Goal: Complete application form: Complete application form

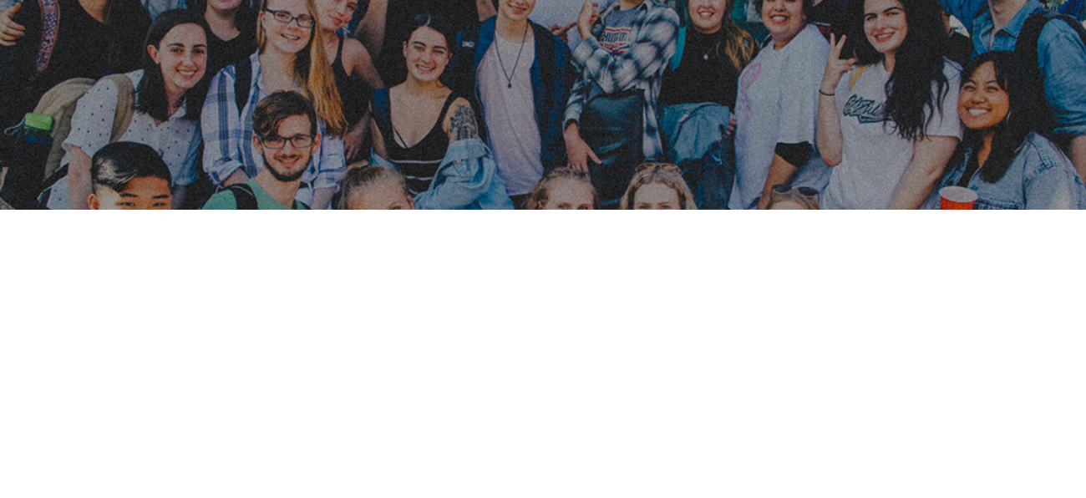
scroll to position [234, 0]
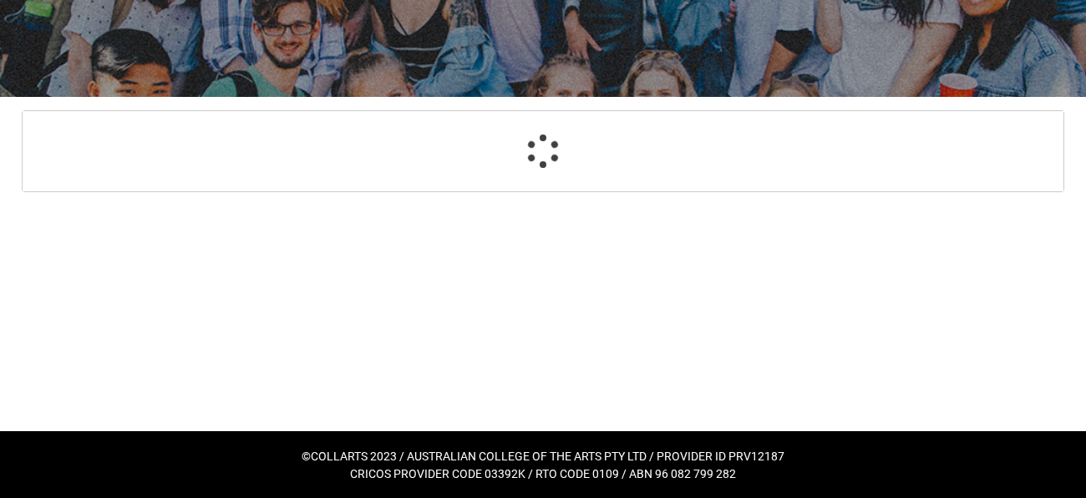
select select "GenderOptions.[DEMOGRAPHIC_DATA]"
select select "MailingCountry_Options.1101"
select select "EmergencyContact_RelationshipOptions.Mother"
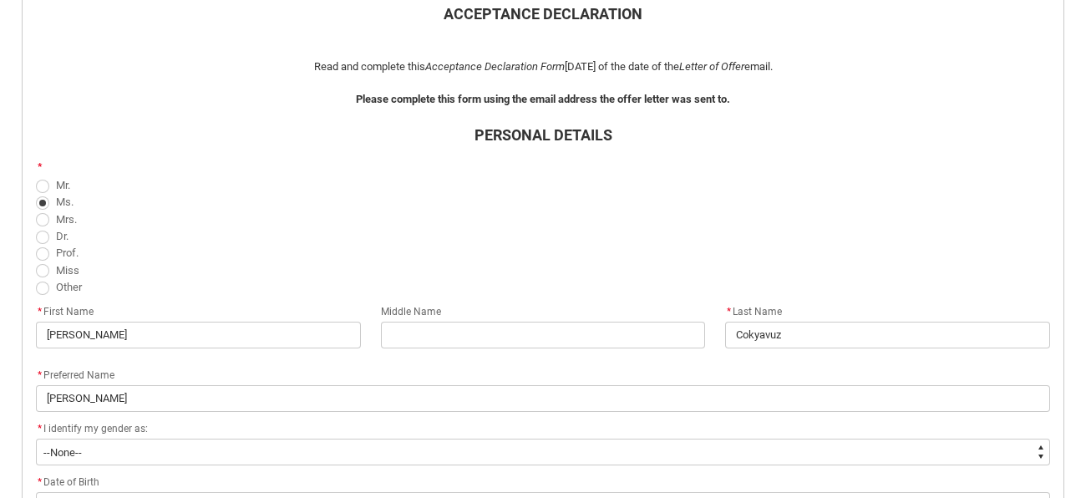
scroll to position [406, 0]
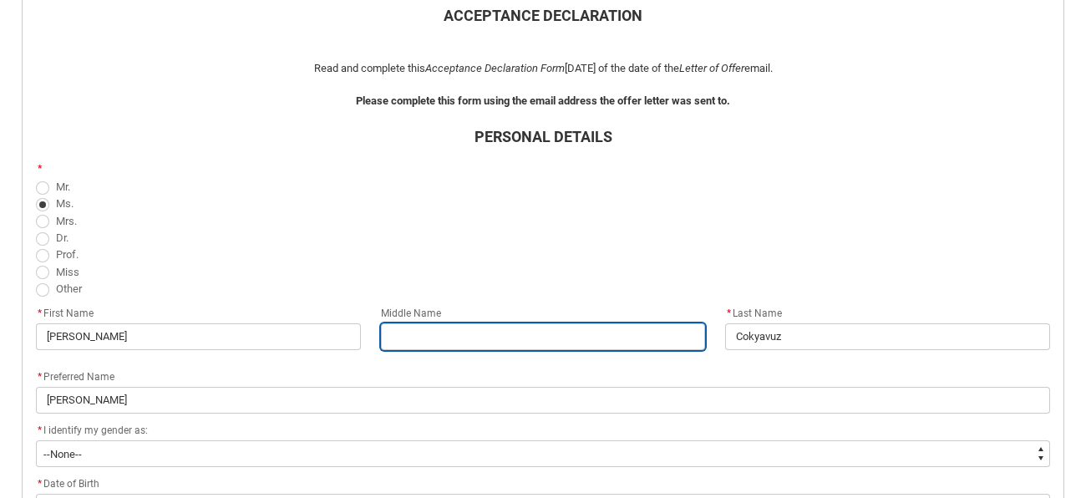
click at [440, 325] on input "REDU_Acceptance_Declaration flow" at bounding box center [543, 336] width 325 height 27
type lightning-primitive-input-simple "C"
type input "C"
type lightning-primitive-input-simple "Ca"
type input "Ca"
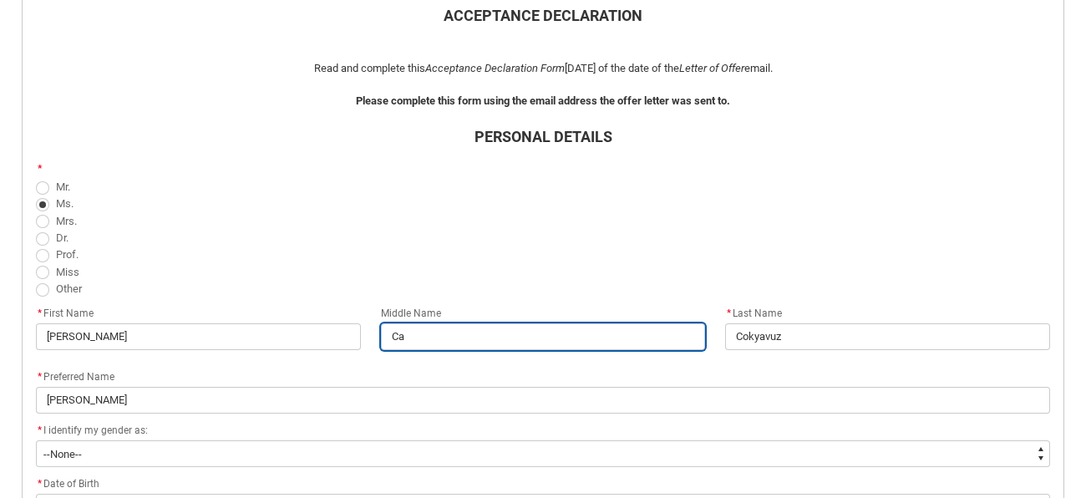
type lightning-primitive-input-simple "Can"
type input "Can"
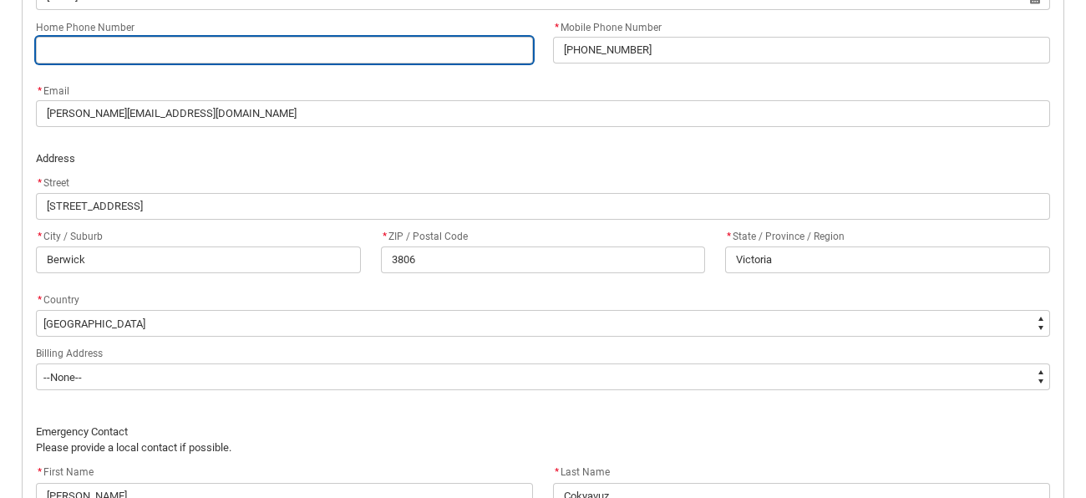
scroll to position [919, 0]
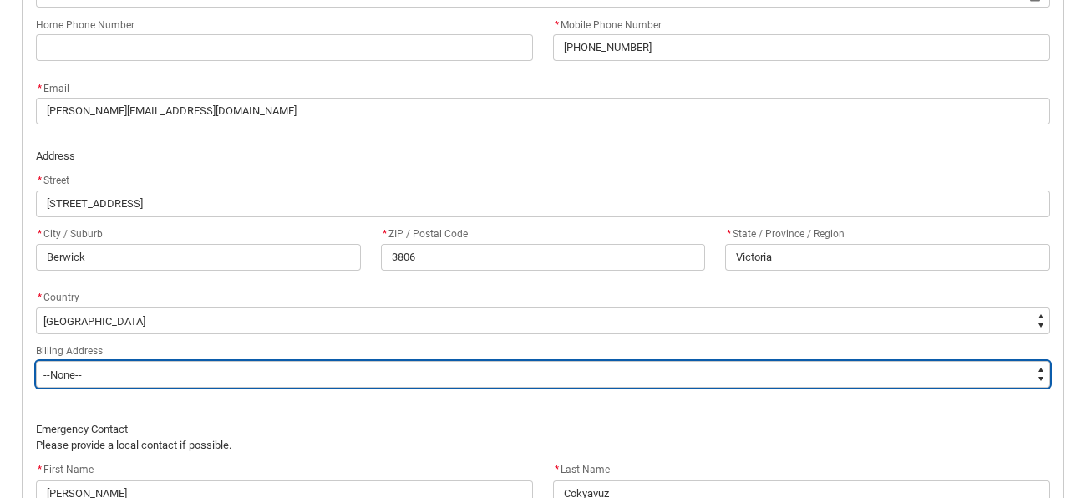
click at [409, 368] on select "--None-- Same as above Different to above - please complete below" at bounding box center [543, 374] width 1015 height 27
type lightning-select "BillingAddressOption_Same"
click at [36, 361] on select "--None-- Same as above Different to above - please complete below" at bounding box center [543, 374] width 1015 height 27
select select "BillingAddressOption_Same"
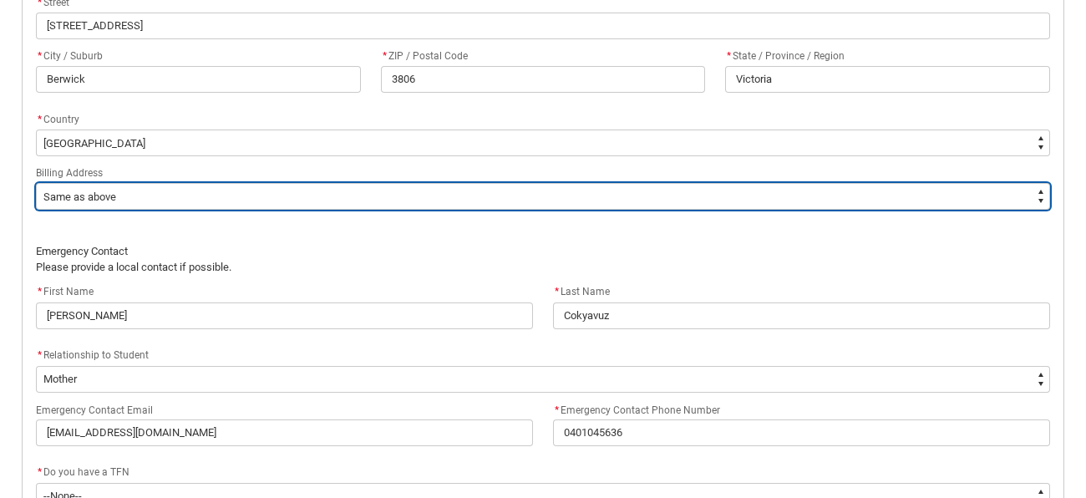
scroll to position [1098, 0]
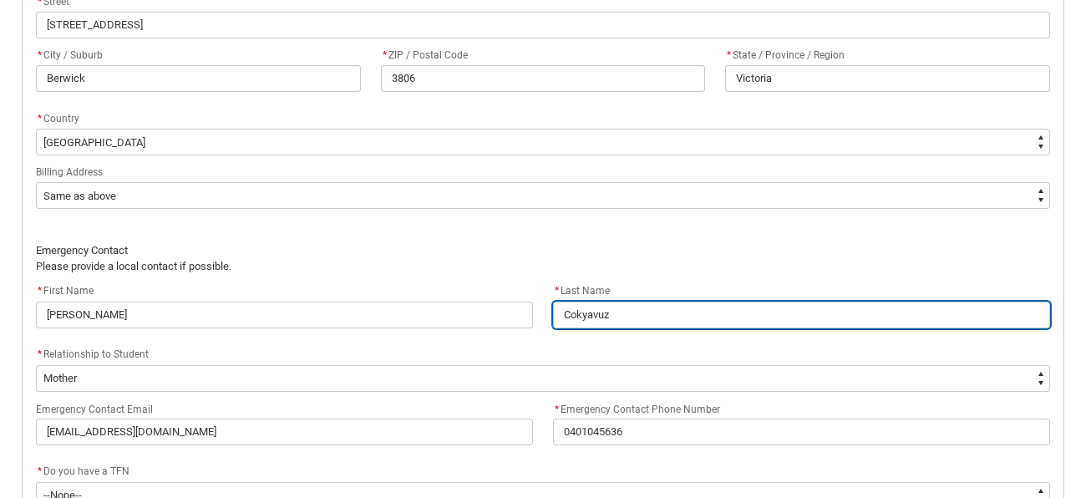
click at [561, 313] on input "Cokyavuz" at bounding box center [801, 315] width 497 height 27
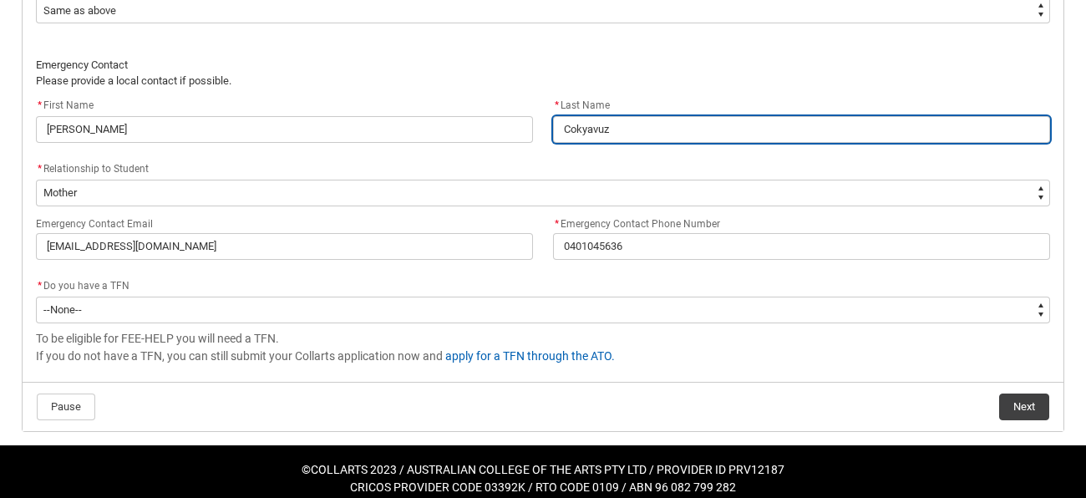
scroll to position [1294, 0]
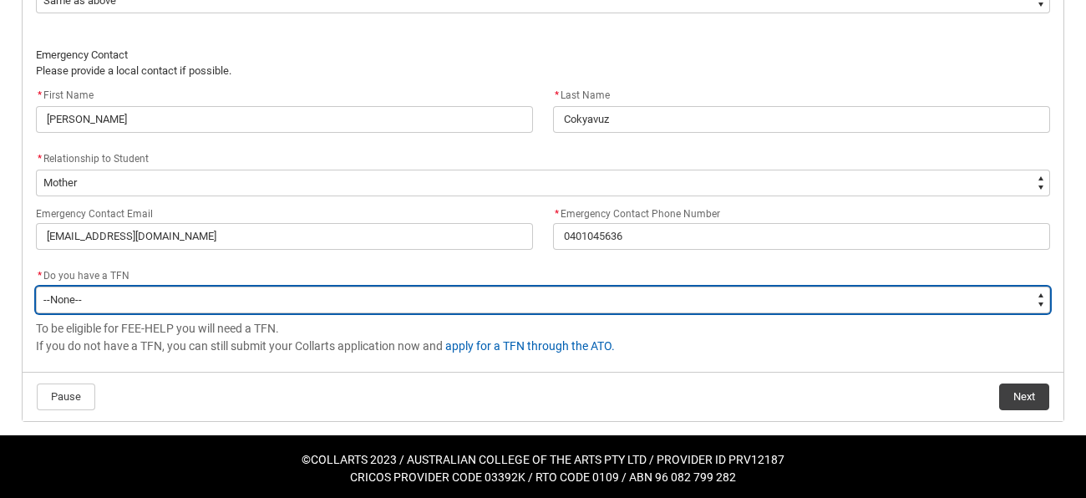
click at [563, 298] on select "--None-- Yes No" at bounding box center [543, 300] width 1015 height 27
type lightning-select "Choice_Yes"
click at [36, 287] on select "--None-- Yes No" at bounding box center [543, 300] width 1015 height 27
select select "Choice_Yes"
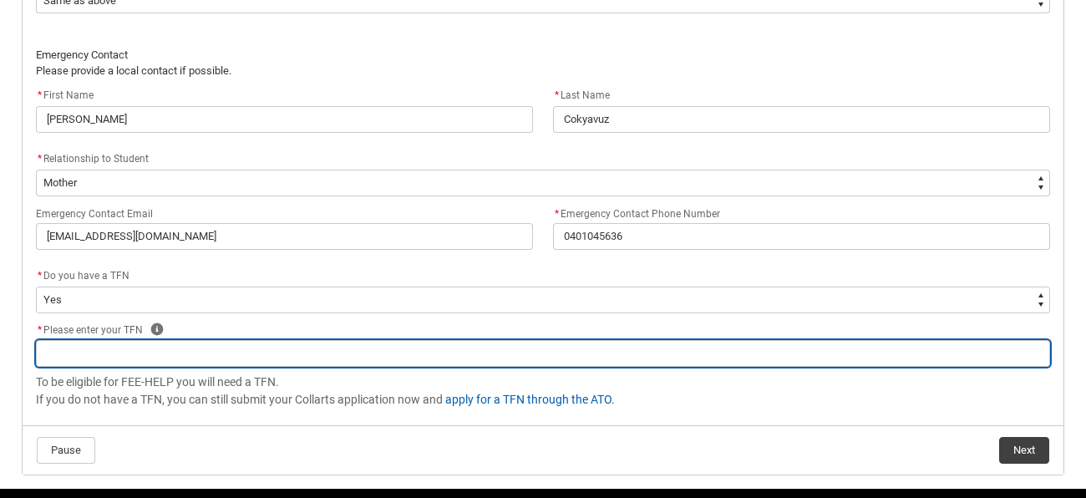
click at [572, 341] on input "REDU_Acceptance_Declaration flow" at bounding box center [543, 353] width 1015 height 27
type lightning-primitive-input-simple "3"
type input "3"
type lightning-primitive-input-simple "39"
type input "39"
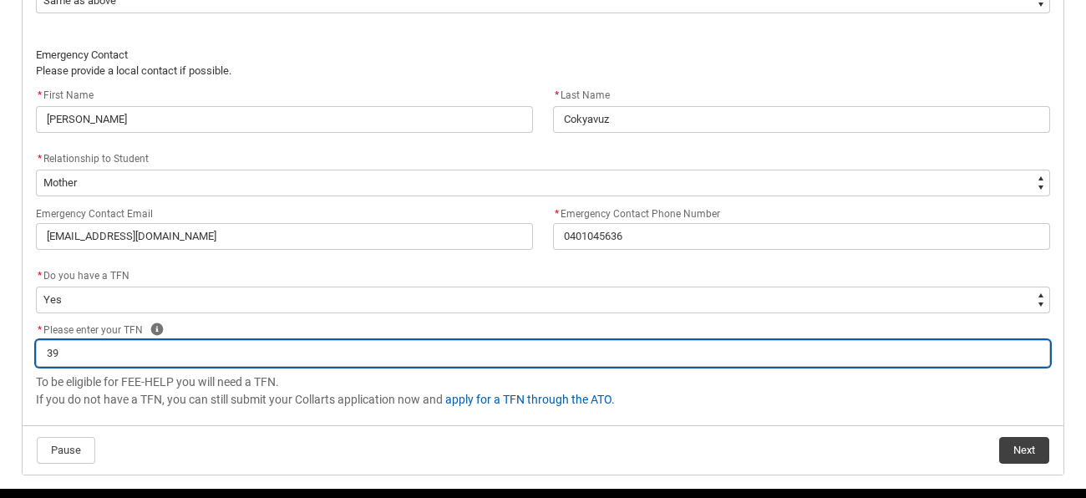
type lightning-primitive-input-simple "395"
type input "395"
type lightning-primitive-input-simple "3950"
type input "3950"
type lightning-primitive-input-simple "39502"
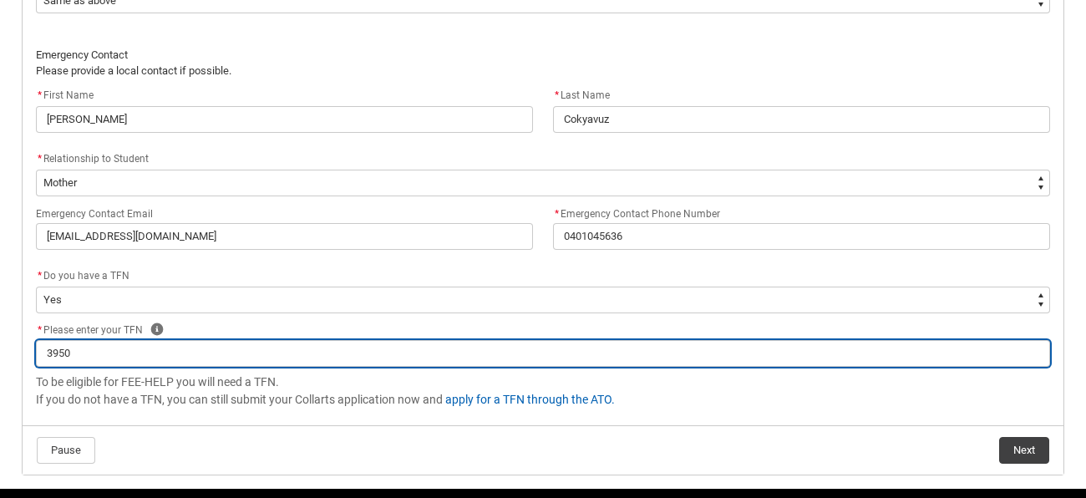
type input "39502"
type lightning-primitive-input-simple "395029"
type input "395029"
type lightning-primitive-input-simple "3950294"
type input "3950294"
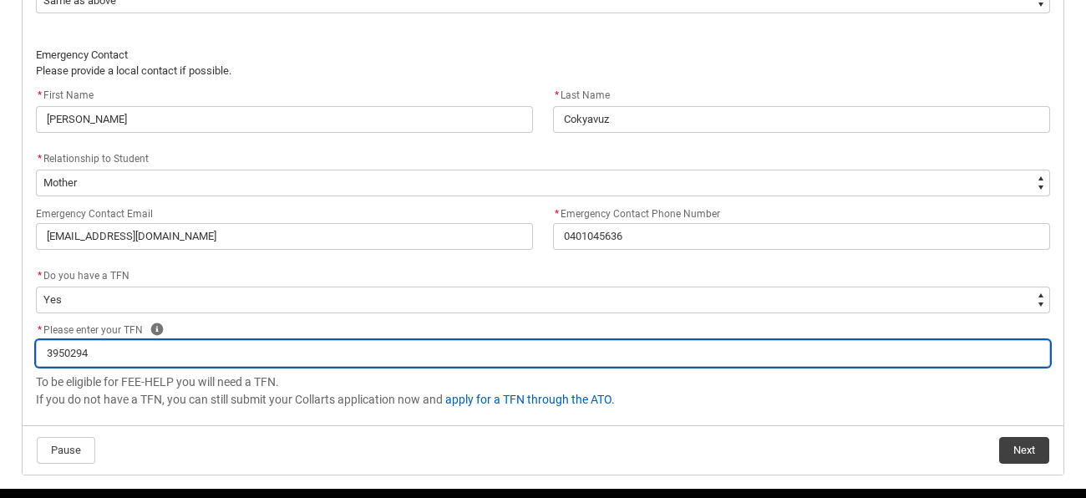
type lightning-primitive-input-simple "39502947"
type input "39502947"
type lightning-primitive-input-simple "395029473"
type input "395029473"
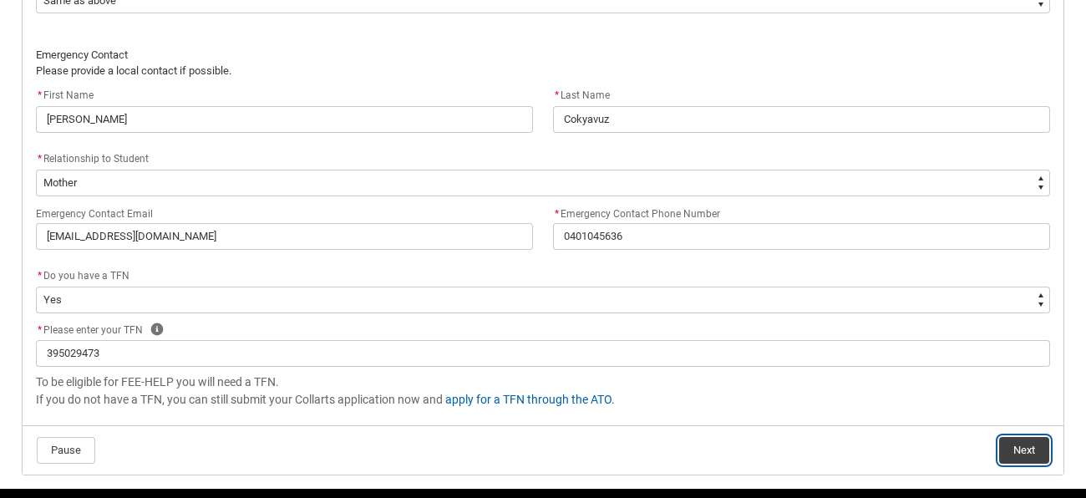
click at [1015, 448] on button "Next" at bounding box center [1025, 450] width 50 height 27
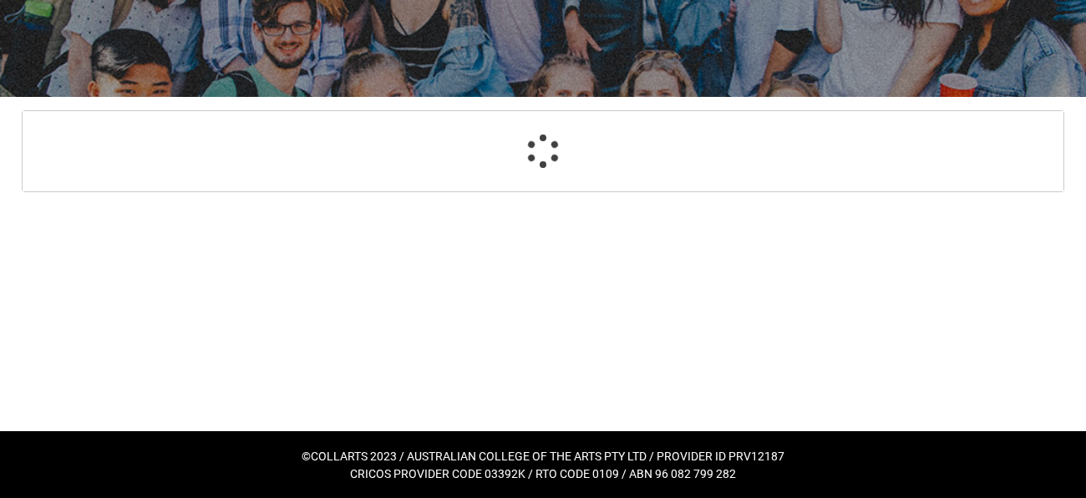
scroll to position [178, 0]
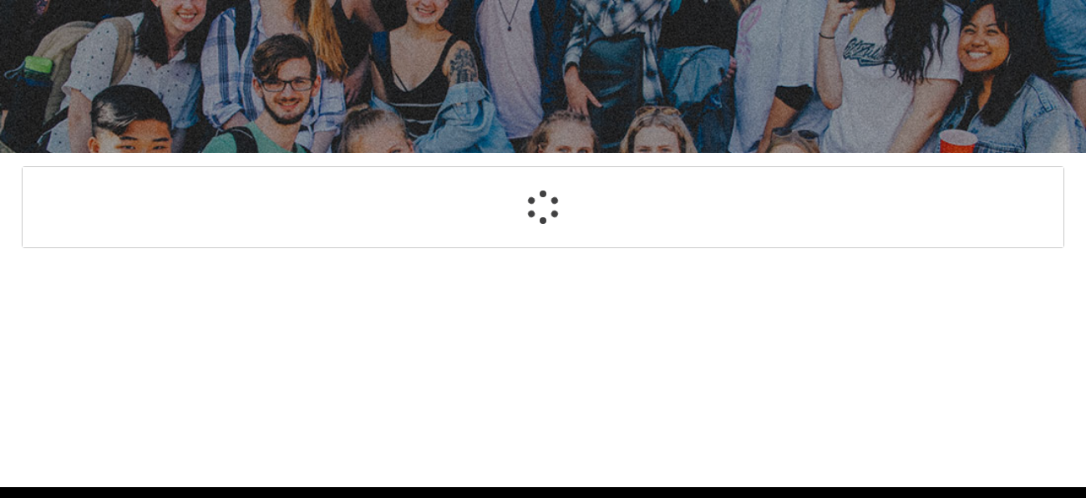
select select "Payment_Type_FEE_HELP"
select select "Study_Mode_PartTime"
select select "StudyMethod_Online"
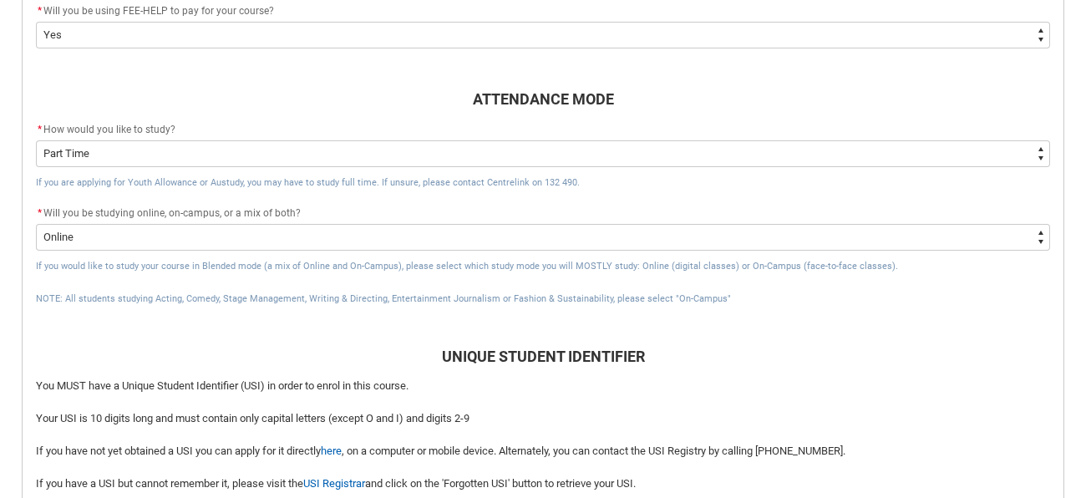
scroll to position [594, 0]
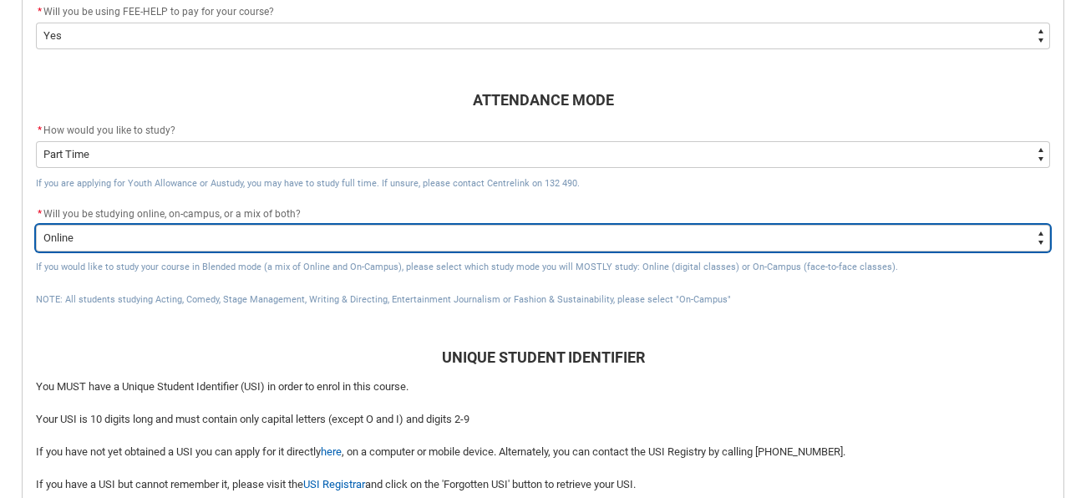
click at [868, 247] on select "--None-- Online On-Campus" at bounding box center [543, 238] width 1015 height 27
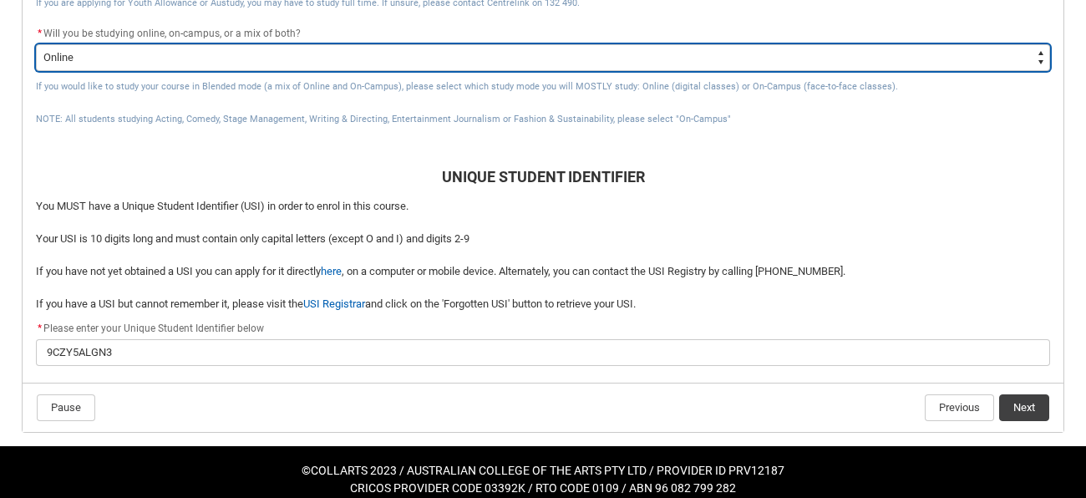
scroll to position [790, 0]
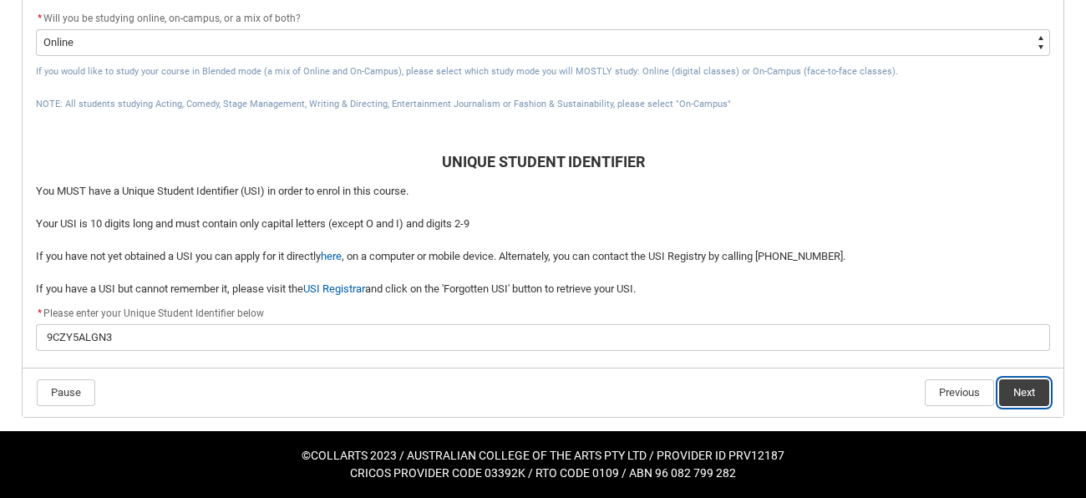
click at [1015, 394] on button "Next" at bounding box center [1025, 392] width 50 height 27
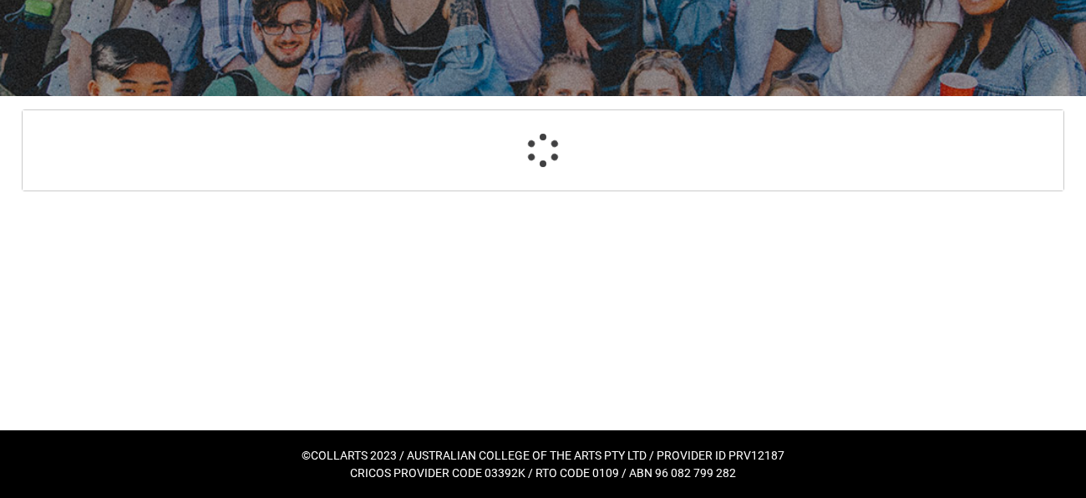
scroll to position [234, 0]
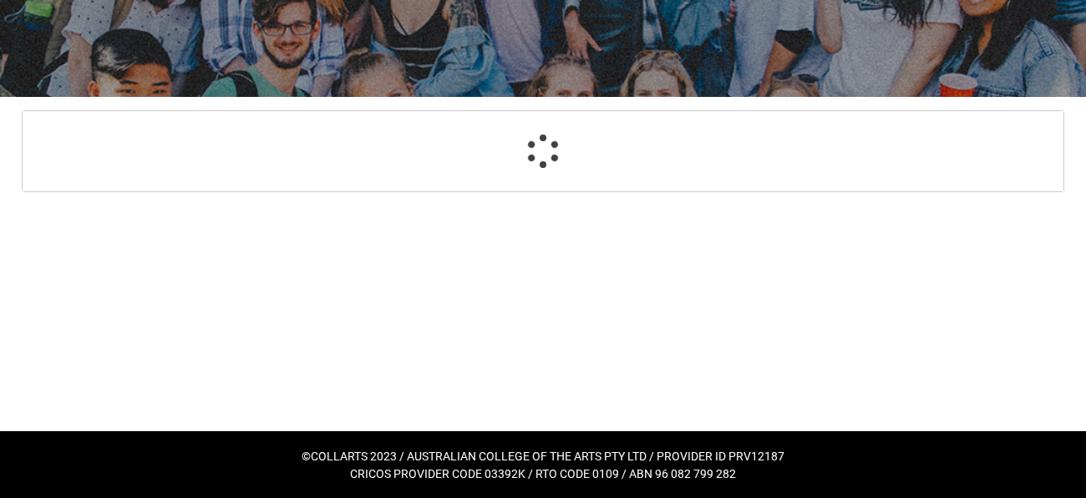
select select "Choice_Yes"
select select "Country_of_Birth_L1.1200-9299"
select select "CountryOfBirth_Options.2304"
select select "CitizenshipStatus_Options.1"
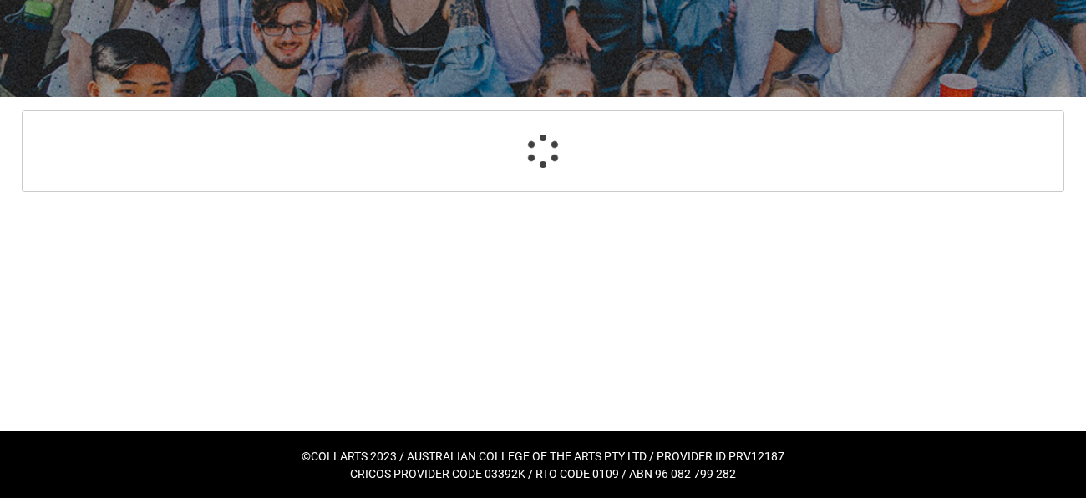
select select "aboriginalTorresStraitIslander_Options.2"
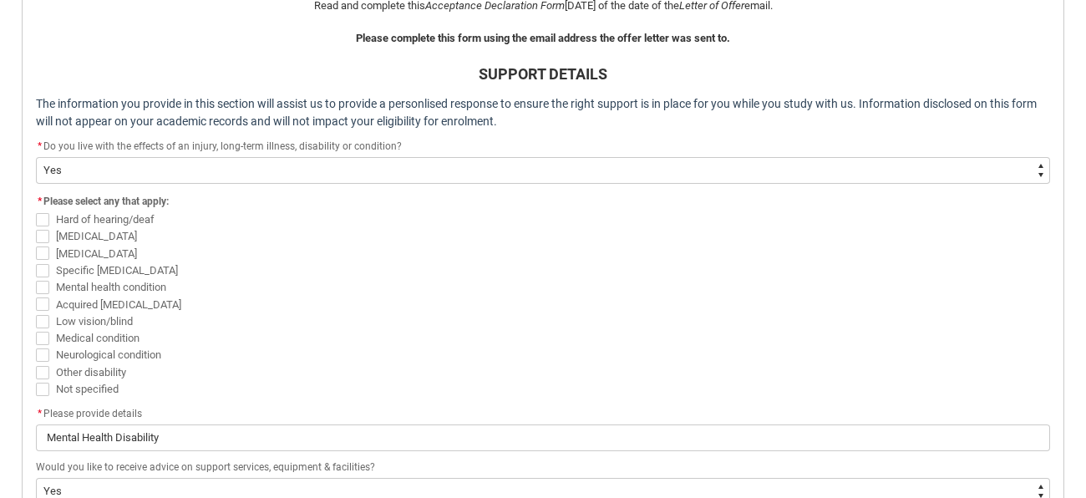
scroll to position [472, 0]
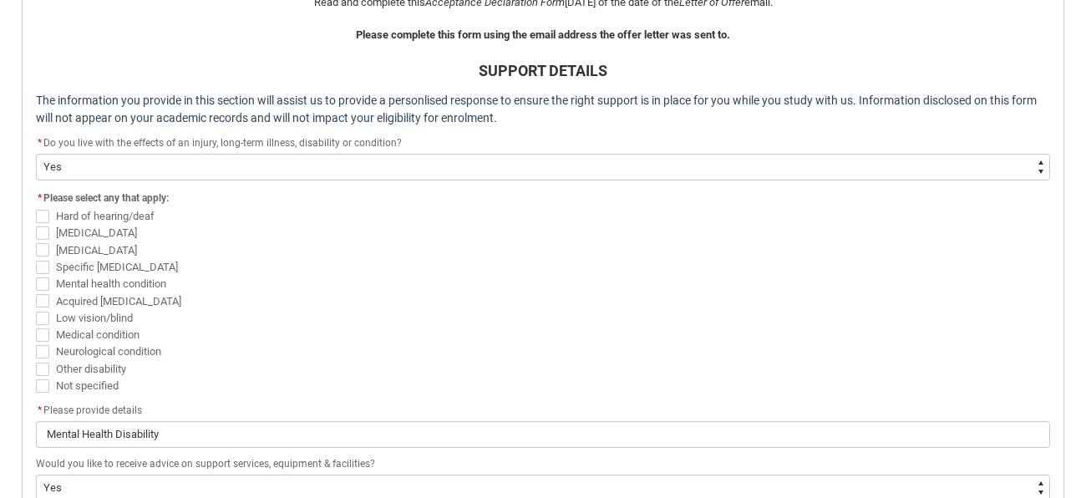
click at [48, 277] on span "REDU_Acceptance_Declaration flow" at bounding box center [42, 283] width 13 height 13
click at [36, 275] on input "Mental health condition" at bounding box center [35, 274] width 1 height 1
checkbox input "true"
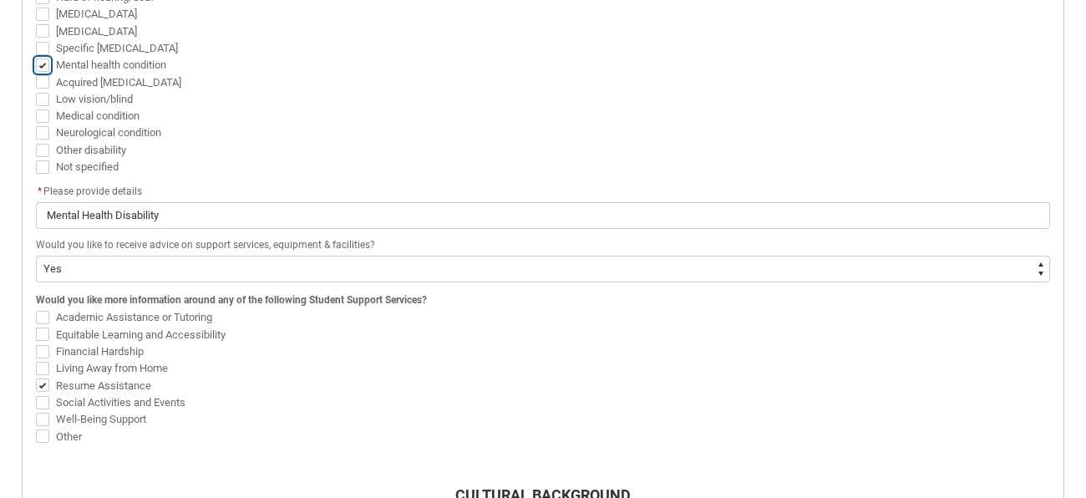
scroll to position [705, 0]
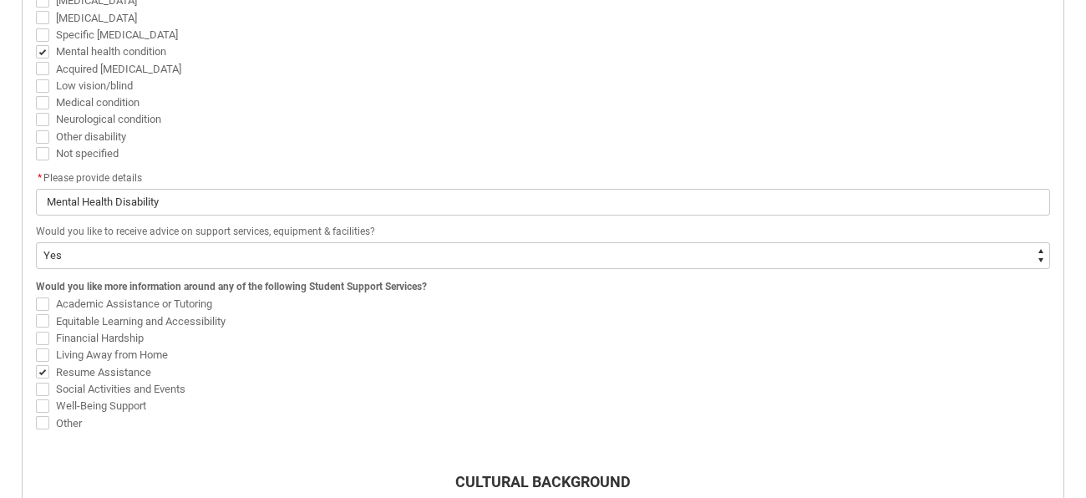
click at [44, 332] on span "REDU_Acceptance_Declaration flow" at bounding box center [42, 338] width 13 height 13
click at [36, 328] on input "Financial Hardship" at bounding box center [35, 328] width 1 height 1
checkbox input "true"
click at [46, 314] on span "REDU_Acceptance_Declaration flow" at bounding box center [42, 320] width 13 height 13
click at [36, 313] on input "Equitable Learning and Accessibility" at bounding box center [35, 312] width 1 height 1
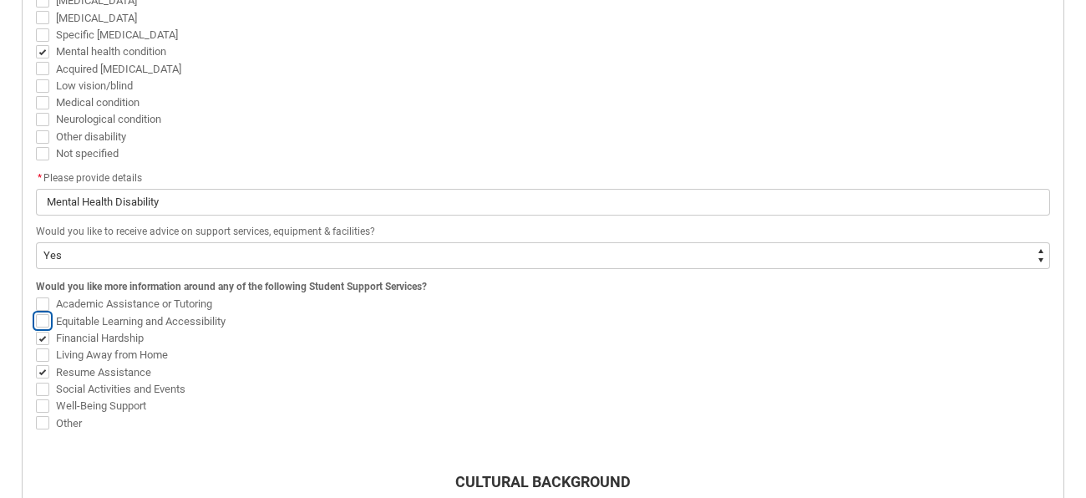
checkbox input "true"
click at [42, 348] on span "REDU_Acceptance_Declaration flow" at bounding box center [42, 354] width 13 height 13
click at [36, 347] on input "Living Away from Home" at bounding box center [35, 346] width 1 height 1
checkbox input "true"
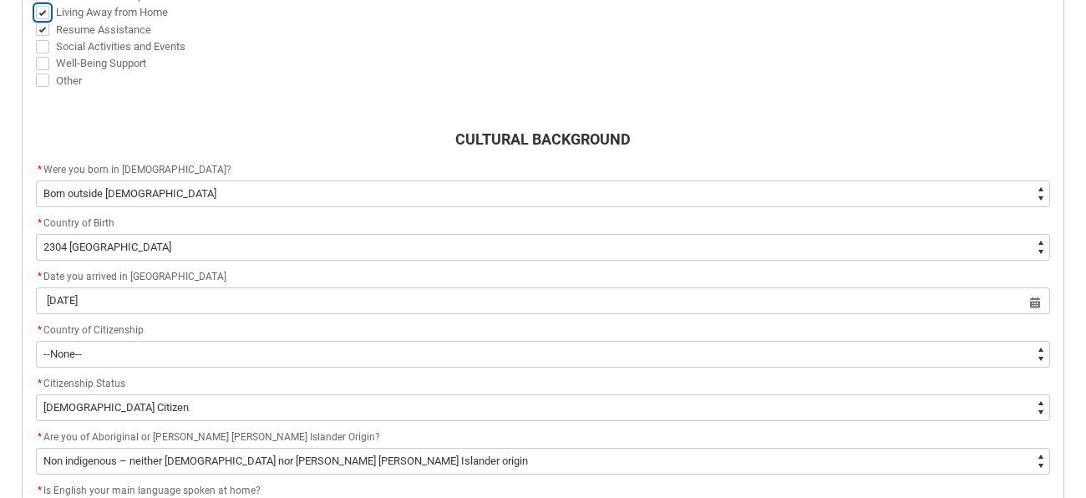
scroll to position [1056, 0]
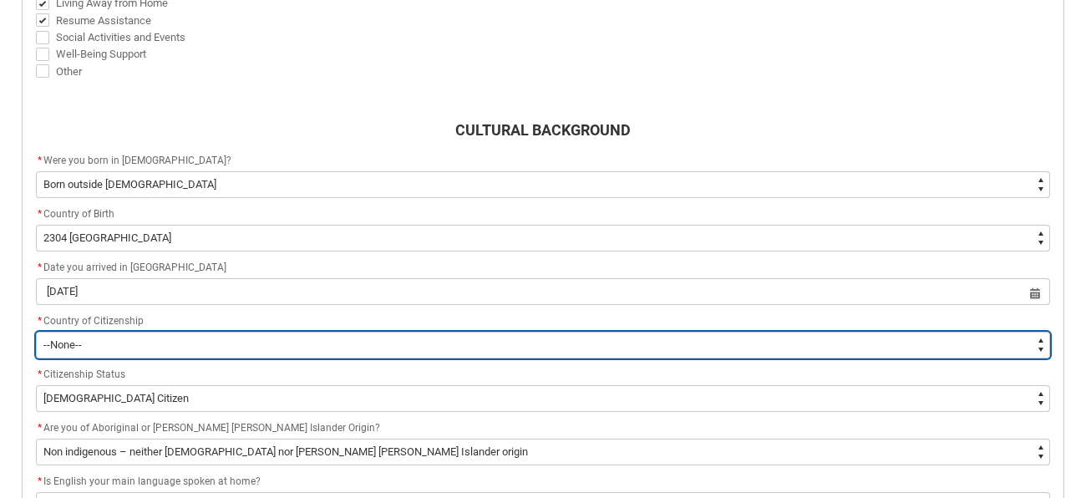
click at [143, 338] on select "--[GEOGRAPHIC_DATA]-- [GEOGRAPHIC_DATA] [GEOGRAPHIC_DATA] [GEOGRAPHIC_DATA] [GE…" at bounding box center [543, 345] width 1015 height 27
type lightning-select "Citizenship_Options.[DEMOGRAPHIC_DATA]"
click at [36, 332] on select "--[GEOGRAPHIC_DATA]-- [GEOGRAPHIC_DATA] [GEOGRAPHIC_DATA] [GEOGRAPHIC_DATA] [GE…" at bounding box center [543, 345] width 1015 height 27
select select "Citizenship_Options.[DEMOGRAPHIC_DATA]"
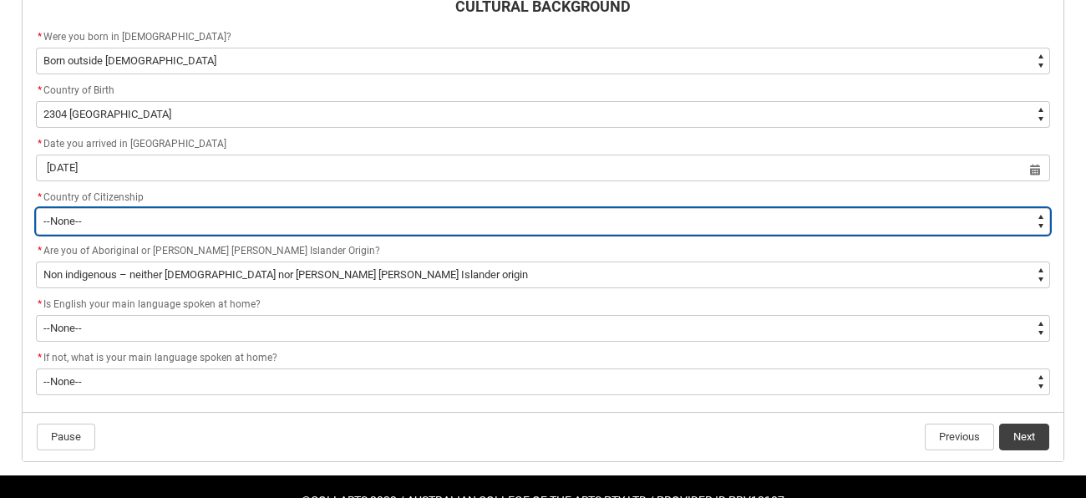
scroll to position [1193, 0]
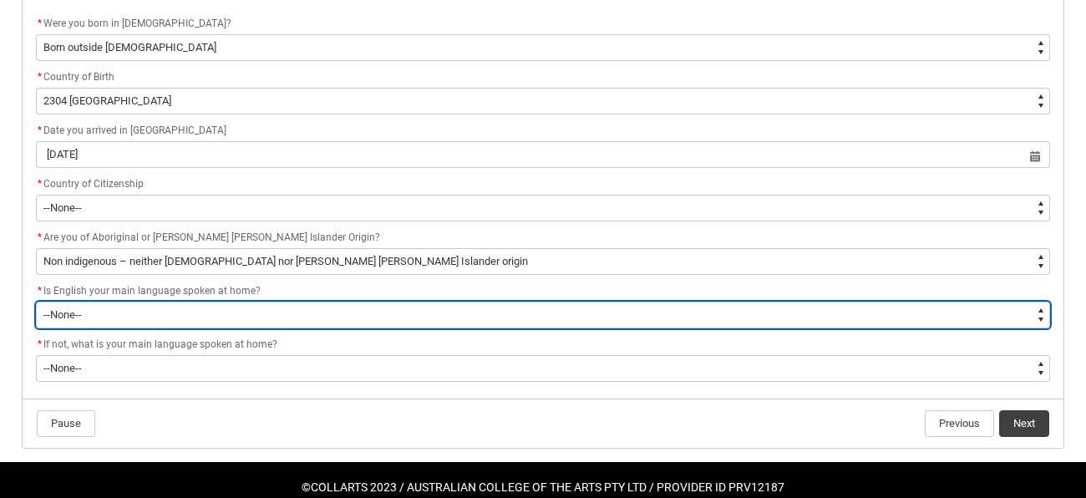
click at [212, 311] on select "--None-- Student/Applicant/Staff speaks only English at permanent home residenc…" at bounding box center [543, 315] width 1015 height 27
type lightning-select "ContactLanguageSpokenAtHome.0001"
click at [36, 302] on select "--None-- Student/Applicant/Staff speaks only English at permanent home residenc…" at bounding box center [543, 315] width 1015 height 27
select select "ContactLanguageSpokenAtHome.0001"
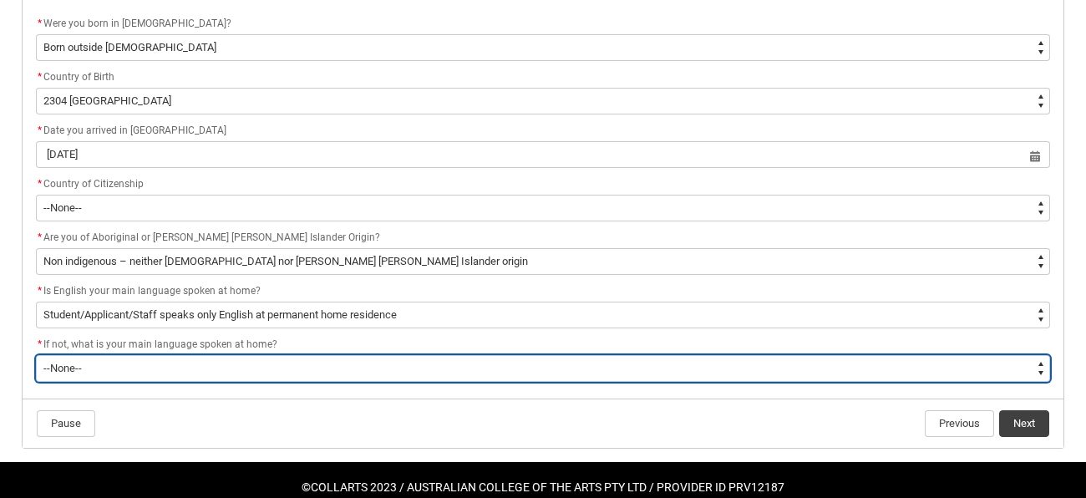
click at [223, 355] on select "--None-- 1101 Gaelic ([GEOGRAPHIC_DATA]) 1102 Irish 1103 Welsh 1199 Celtic, nec…" at bounding box center [543, 368] width 1015 height 27
type lightning-select "L3PicklistChoice.1301"
click at [36, 355] on select "--None-- 1101 Gaelic ([GEOGRAPHIC_DATA]) 1102 Irish 1103 Welsh 1199 Celtic, nec…" at bounding box center [543, 368] width 1015 height 27
select select "L3PicklistChoice.1301"
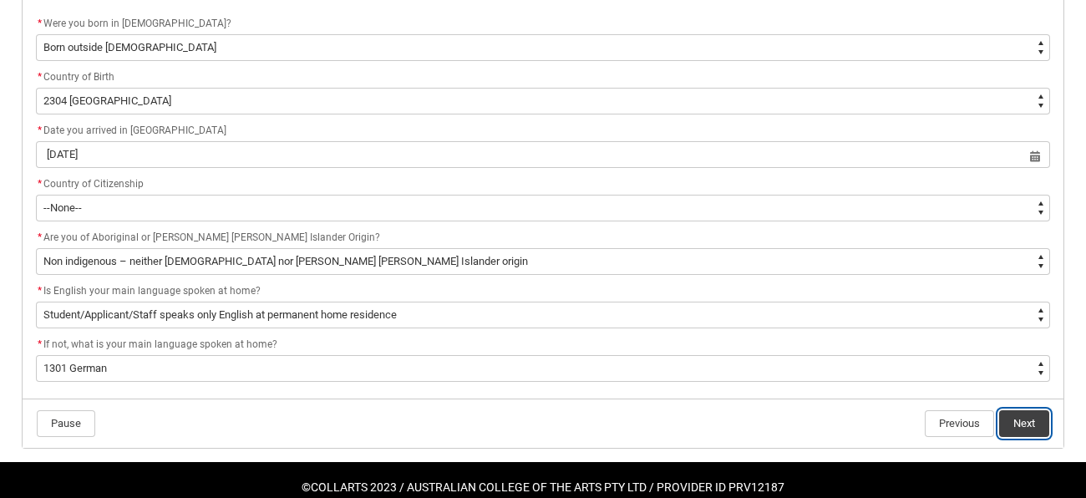
click at [1020, 422] on button "Next" at bounding box center [1025, 423] width 50 height 27
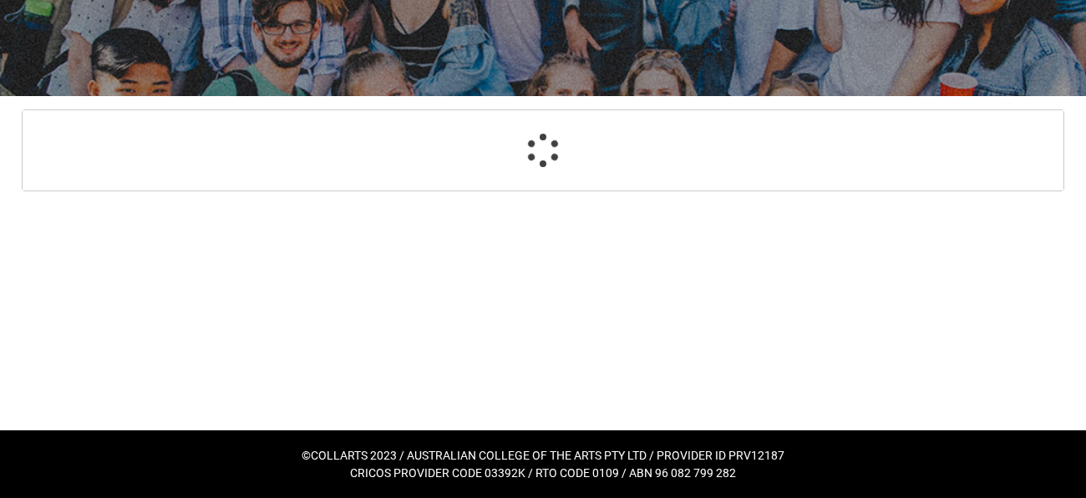
scroll to position [234, 0]
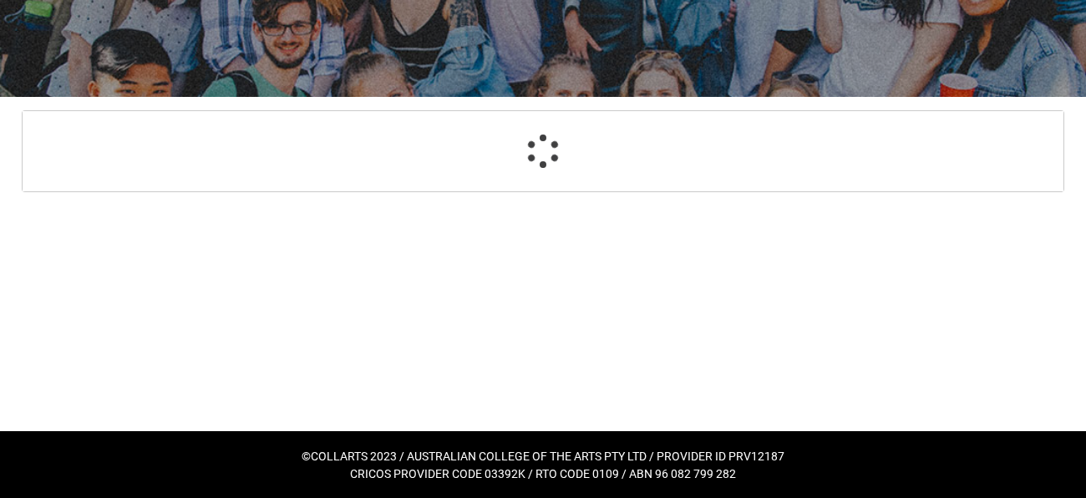
select select "TertiaryEducation_Options.A Complete VET Award Course"
select select "Choice_No"
select select "ParentEducationLevel_Options.49"
select select "ParentEducationLevel2_Options.49"
select select "EmploymentStatus_Options.06"
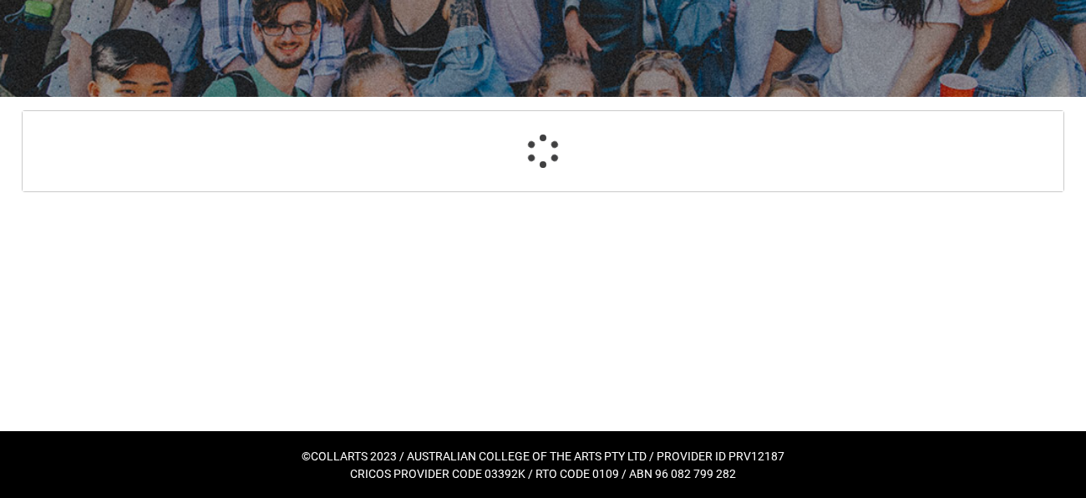
select select "HeardCollarts_[DOMAIN_NAME] Search (Google)"
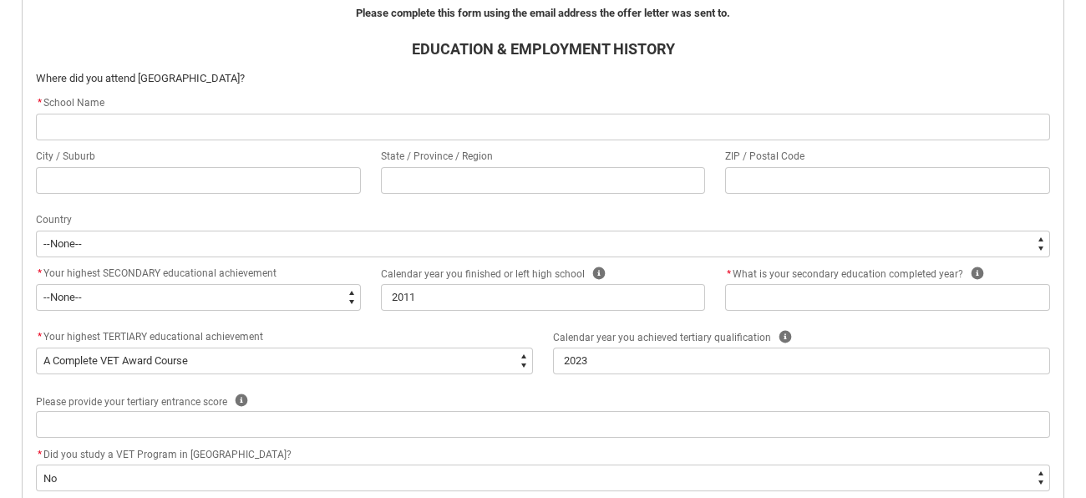
scroll to position [495, 0]
type lightning-primitive-input-simple "H"
type input "H"
type lightning-primitive-input-simple "Ho"
type input "Ho"
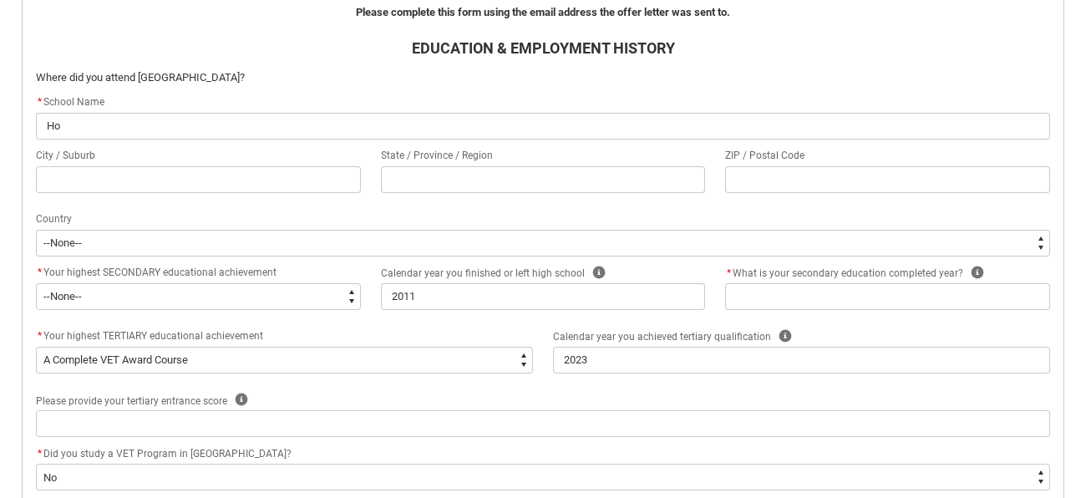
type lightning-primitive-input-simple "Hop"
type input "Hop"
type lightning-primitive-input-simple "[PERSON_NAME]"
type input "[PERSON_NAME]"
type lightning-primitive-input-simple "[PERSON_NAME]"
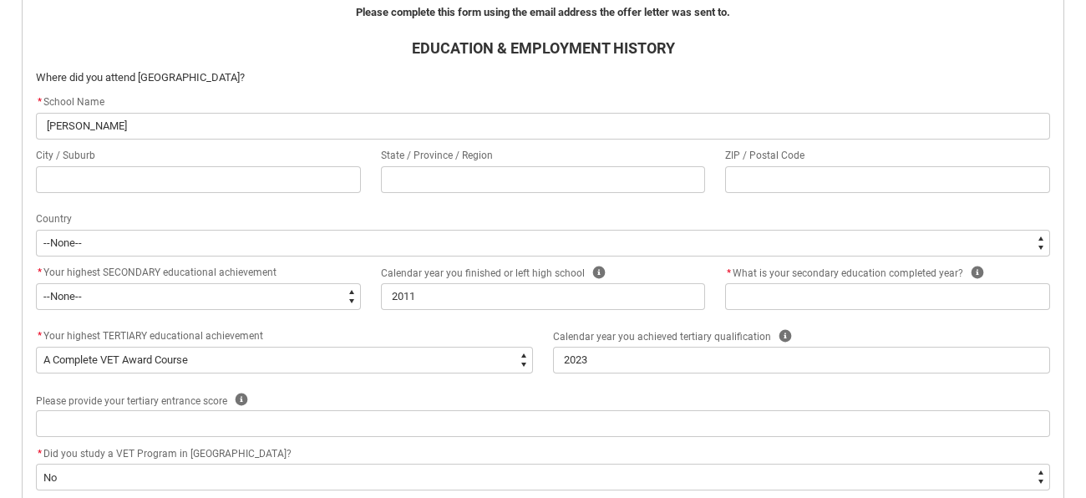
type input "[PERSON_NAME]"
type lightning-primitive-input-simple "[PERSON_NAME]"
type input "[PERSON_NAME]"
type lightning-primitive-input-simple "Hoppers"
type input "Hoppers"
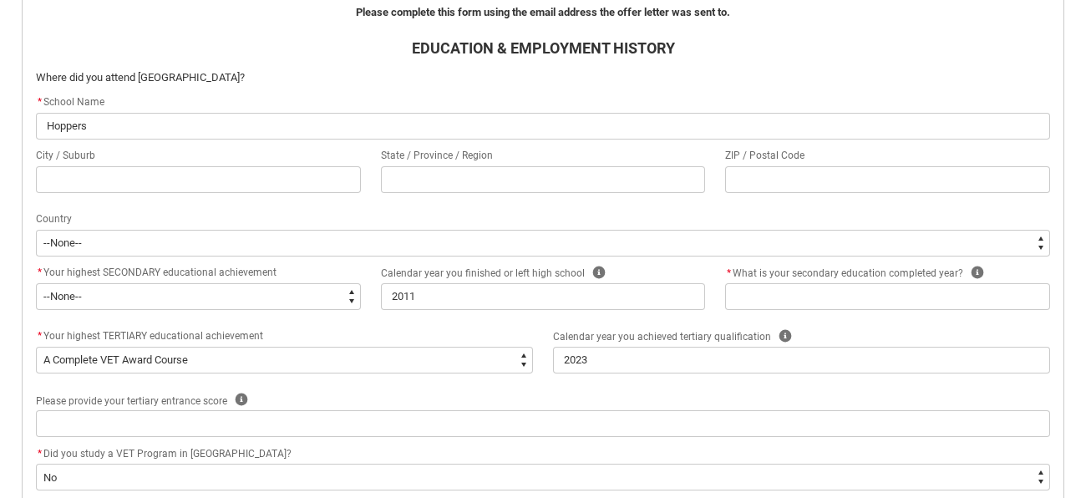
type lightning-primitive-input-simple "Hoppers"
type input "Hoppers"
type lightning-primitive-input-simple "Hoppers C"
type input "Hoppers C"
type lightning-primitive-input-simple "Hoppers Cr"
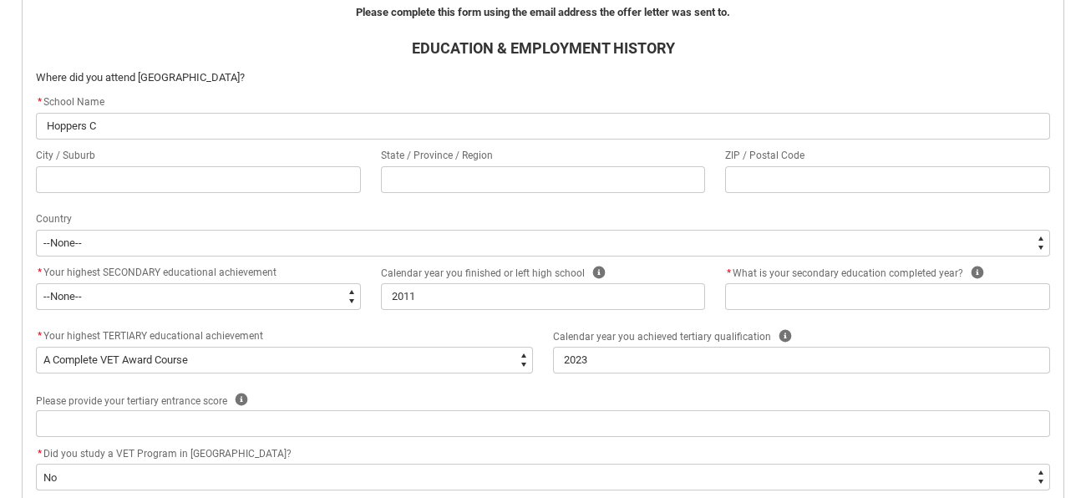
type input "Hoppers Cr"
type lightning-primitive-input-simple "Hoppers Cro"
type input "Hoppers Cro"
type lightning-primitive-input-simple "Hoppers Cros"
type input "Hoppers Cros"
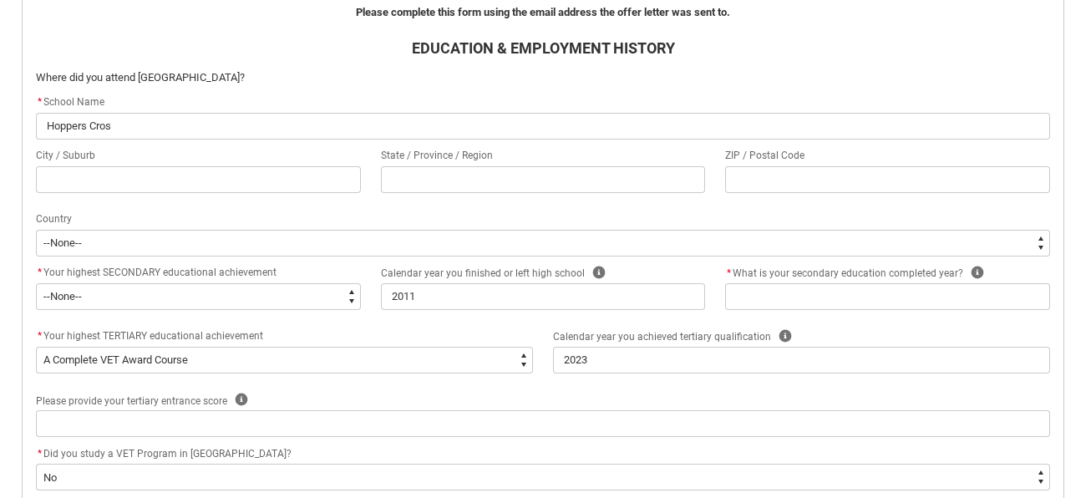
type lightning-primitive-input-simple "Hoppers Cross"
type input "Hoppers Cross"
type lightning-primitive-input-simple "Hoppers Crossn"
type input "Hoppers Crossn"
type lightning-primitive-input-simple "Hoppers Crossni"
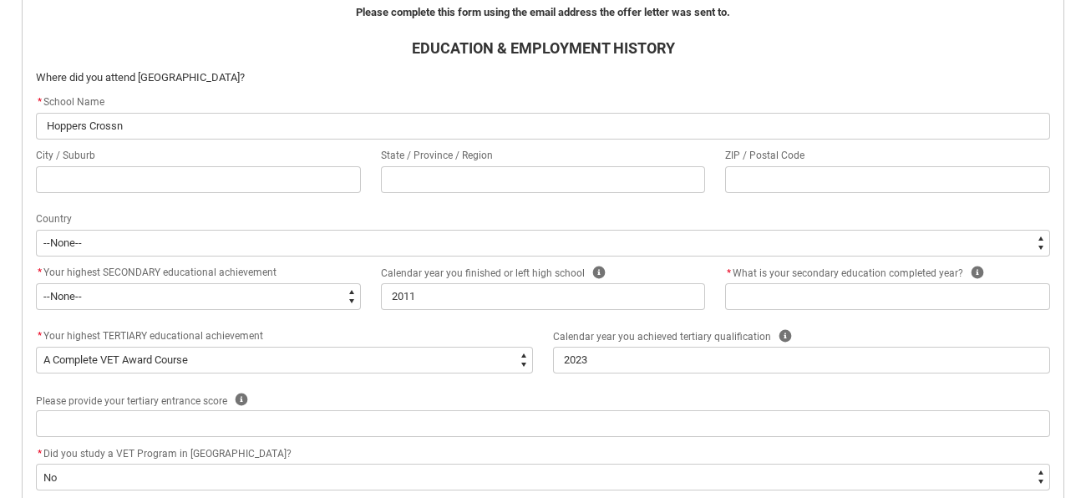
type input "Hoppers Crossni"
type lightning-primitive-input-simple "Hoppers Crossn"
type input "Hoppers Crossn"
type lightning-primitive-input-simple "Hoppers Cross"
type input "Hoppers Cross"
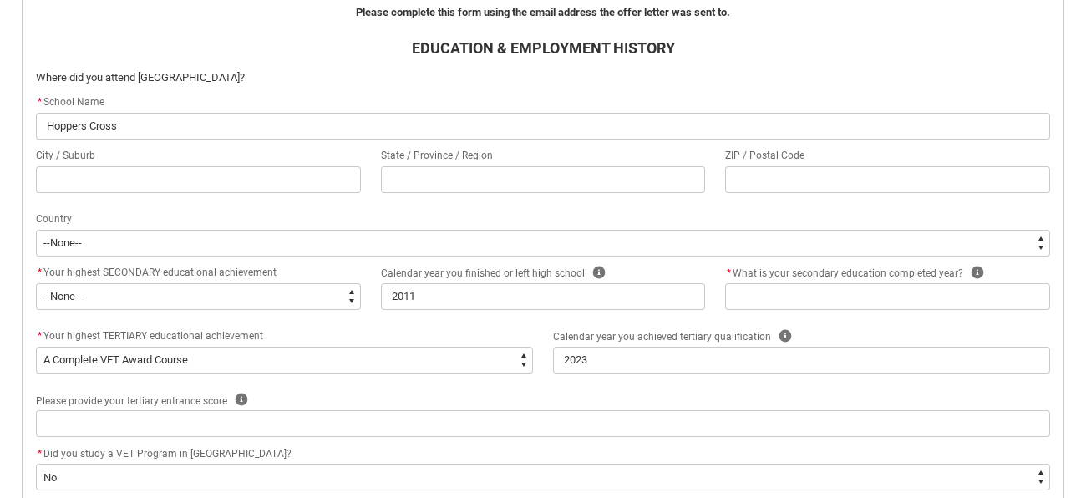
type lightning-primitive-input-simple "Hoppers Crossi"
type input "Hoppers Crossi"
type lightning-primitive-input-simple "Hoppers [PERSON_NAME]"
type input "Hoppers [PERSON_NAME]"
type lightning-primitive-input-simple "Hoppers Crossing"
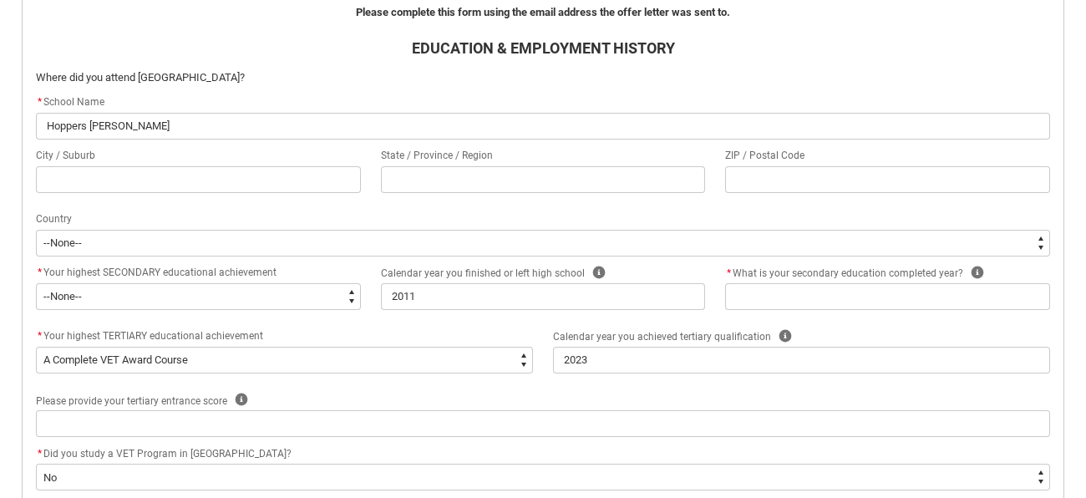
type input "Hoppers Crossing"
type lightning-primitive-input-simple "Hoppers Crossing"
type input "Hoppers Crossing"
type lightning-primitive-input-simple "Hoppers Crossing S"
type input "Hoppers Crossing S"
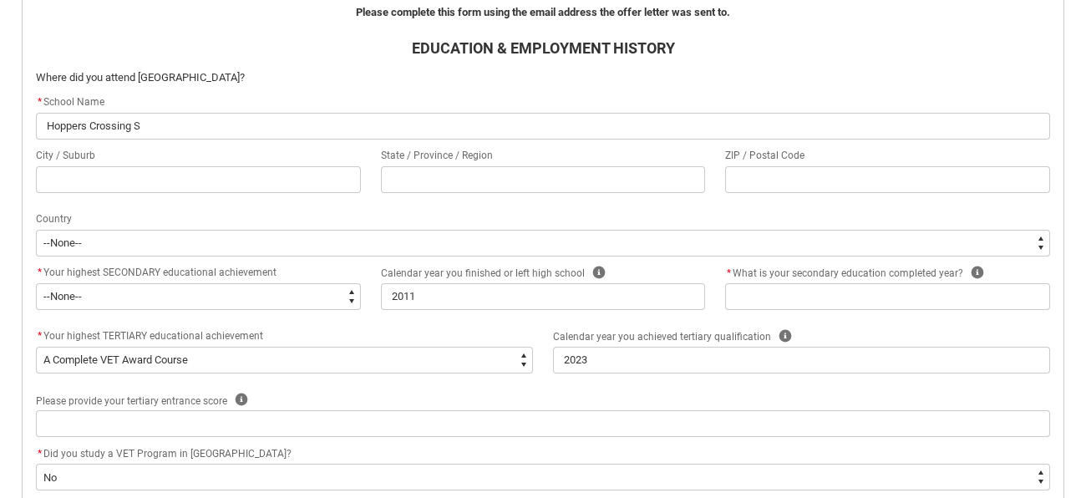
type lightning-primitive-input-simple "Hoppers Crossing Se"
type input "Hoppers Crossing Se"
type lightning-primitive-input-simple "Hoppers Crossing Sec"
type input "Hoppers Crossing Sec"
type lightning-primitive-input-simple "Hoppers Crossing Seco"
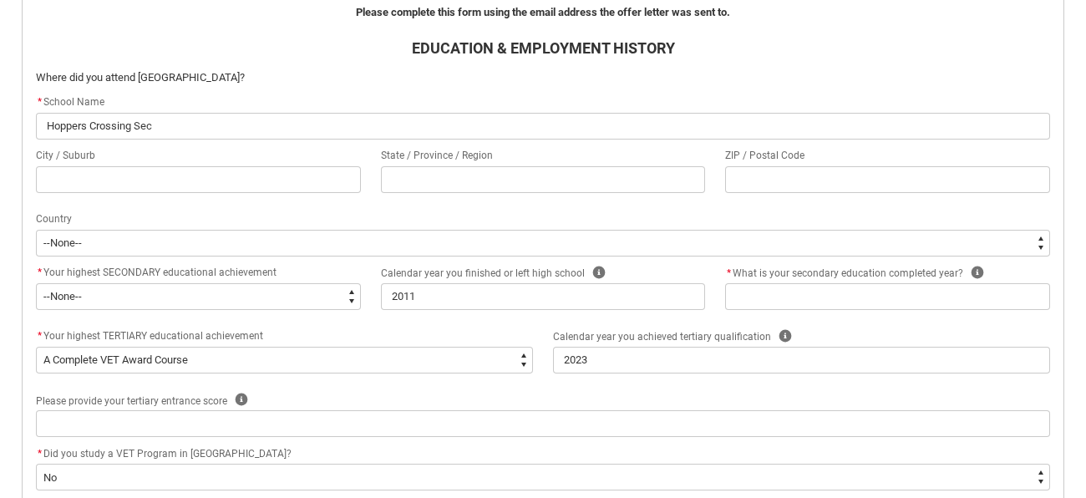
type input "Hoppers Crossing Seco"
type lightning-primitive-input-simple "Hoppers Crossing Secon"
type input "Hoppers Crossing Secon"
type lightning-primitive-input-simple "Hoppers Crossing Second"
type input "Hoppers Crossing Second"
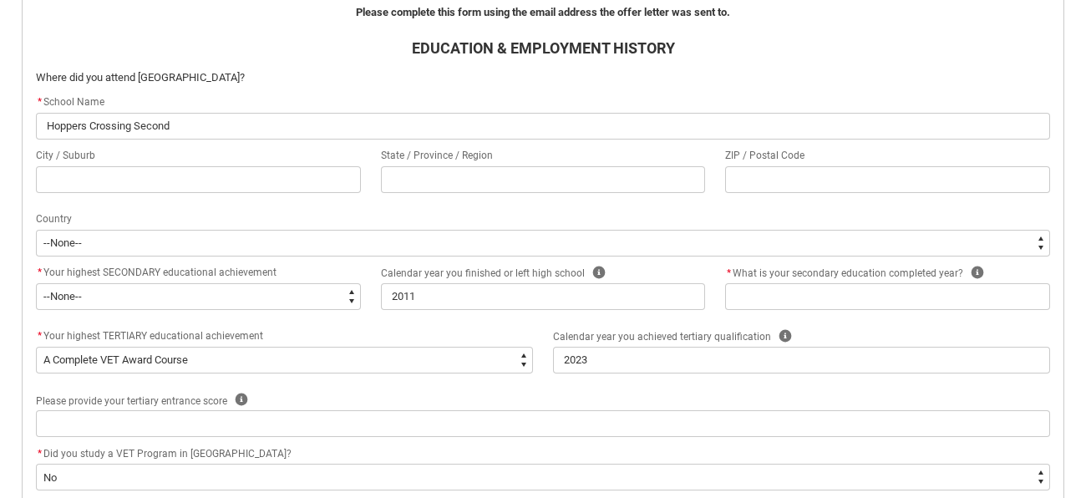
type lightning-primitive-input-simple "Hoppers Crossing Seconda"
type input "Hoppers Crossing Seconda"
type lightning-primitive-input-simple "Hoppers Crossing Secondar"
type input "Hoppers Crossing Secondar"
type lightning-primitive-input-simple "Hoppers Crossing Secondary"
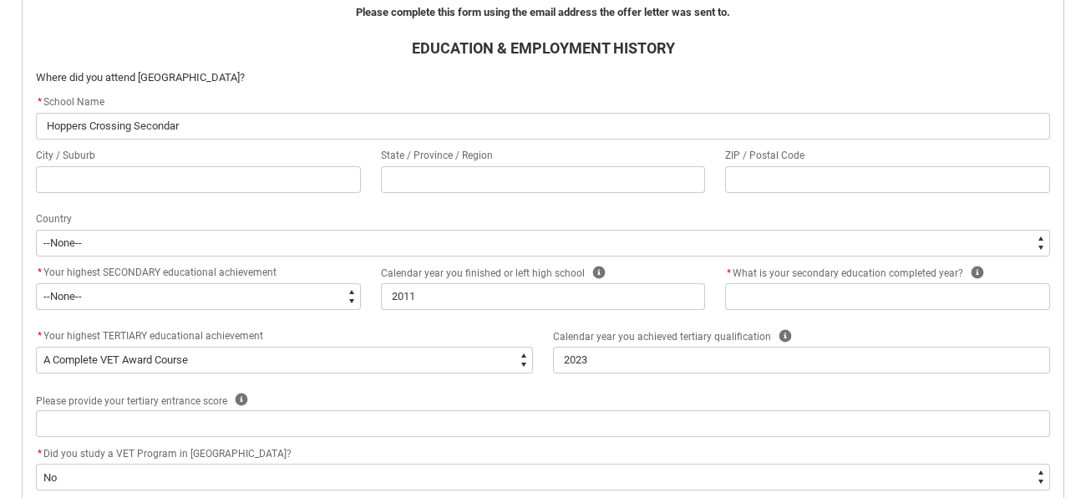
type input "Hoppers Crossing Secondary"
type lightning-primitive-input-simple "Hoppers Crossing Secondary"
type input "Hoppers Crossing Secondary"
type lightning-primitive-input-simple "Hoppers Crossing Secondary C"
type input "Hoppers Crossing Secondary C"
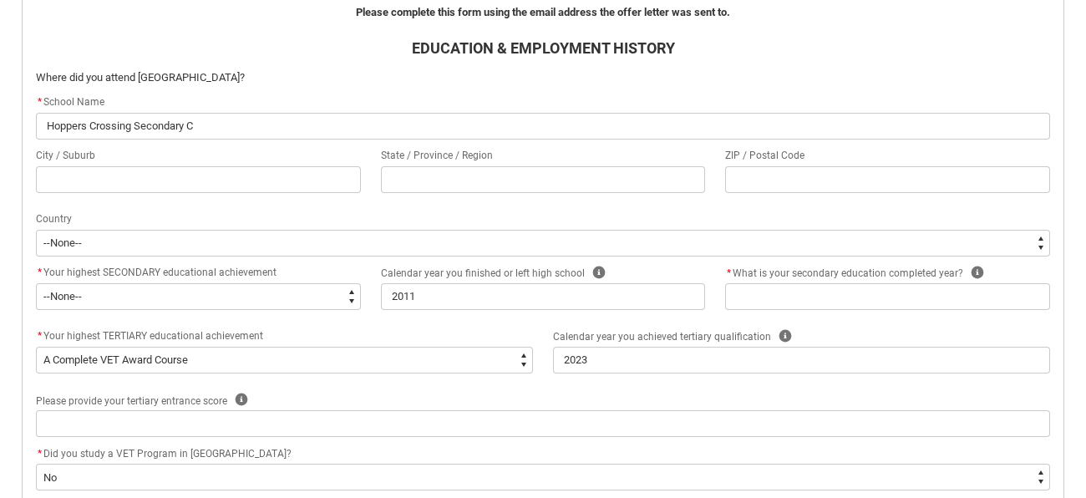
type lightning-primitive-input-simple "Hoppers Crossing Secondary Co"
type input "Hoppers Crossing Secondary Co"
type lightning-primitive-input-simple "Hoppers Crossing Secondary Col"
type input "Hoppers Crossing Secondary Col"
type lightning-primitive-input-simple "Hoppers Crossing Secondary Coll"
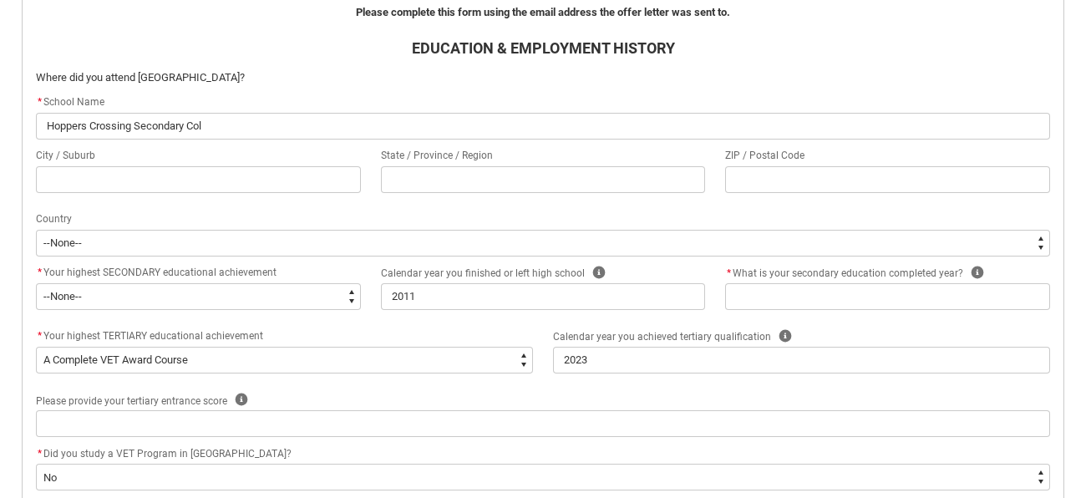
type input "Hoppers Crossing Secondary Coll"
type lightning-primitive-input-simple "Hoppers Crossing Secondary Colle"
type input "Hoppers Crossing Secondary Colle"
type lightning-primitive-input-simple "Hoppers Crossing Secondary Colleg"
type input "Hoppers Crossing Secondary Colleg"
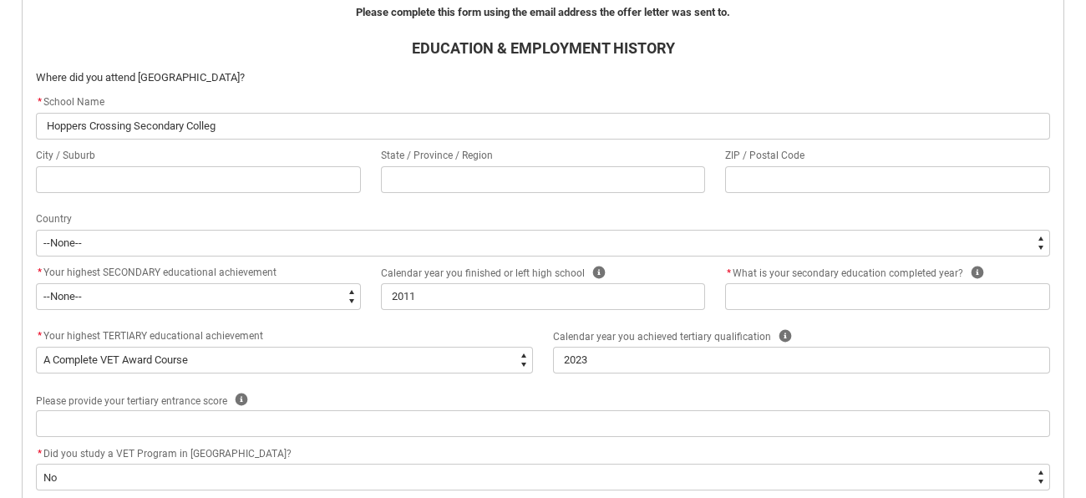
type lightning-primitive-input-simple "[GEOGRAPHIC_DATA]"
type input "[GEOGRAPHIC_DATA]"
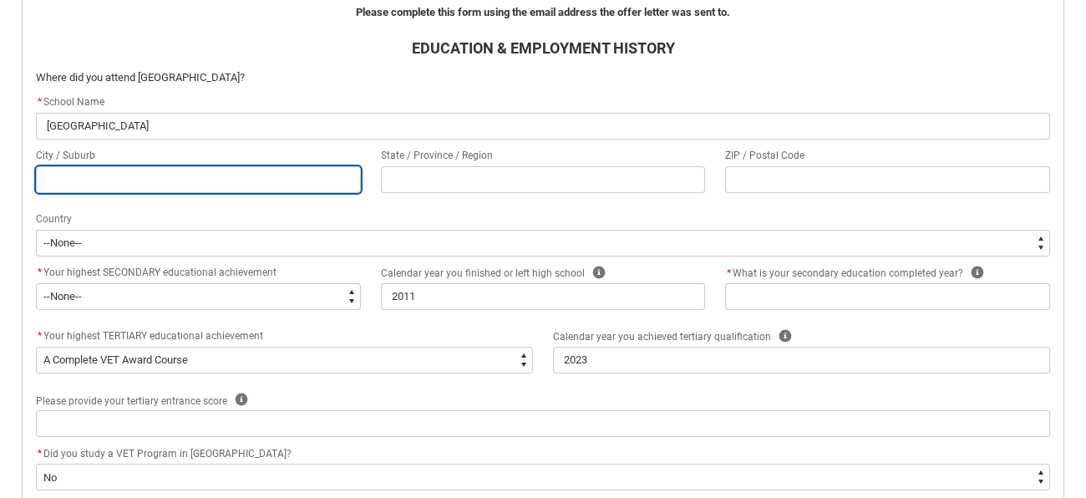
type lightning-primitive-input-simple "B"
type input "B"
type lightning-primitive-input-simple "Be"
type input "Be"
type lightning-primitive-input-simple "Ber"
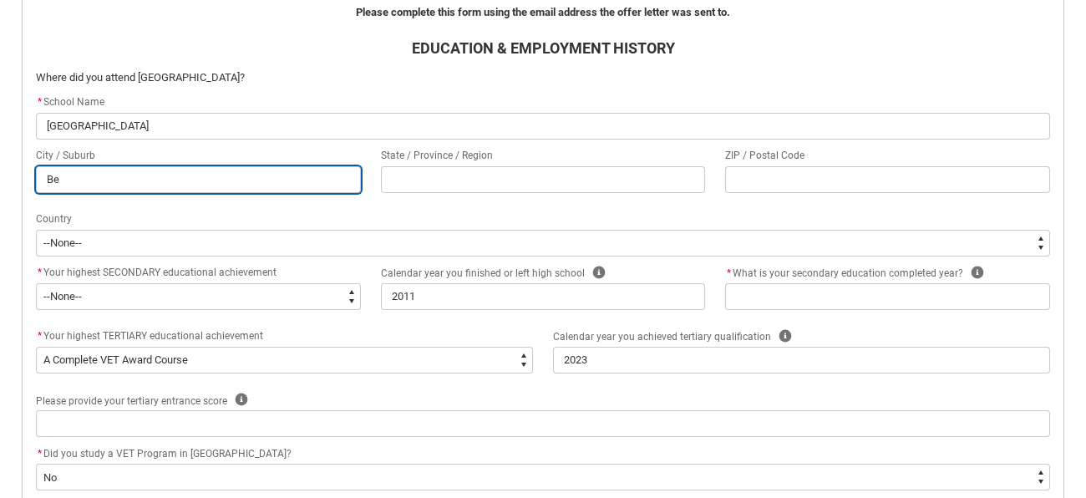
type input "Ber"
type lightning-primitive-input-simple "Berw"
type input "Berw"
type lightning-primitive-input-simple "Berwi"
type input "Berwi"
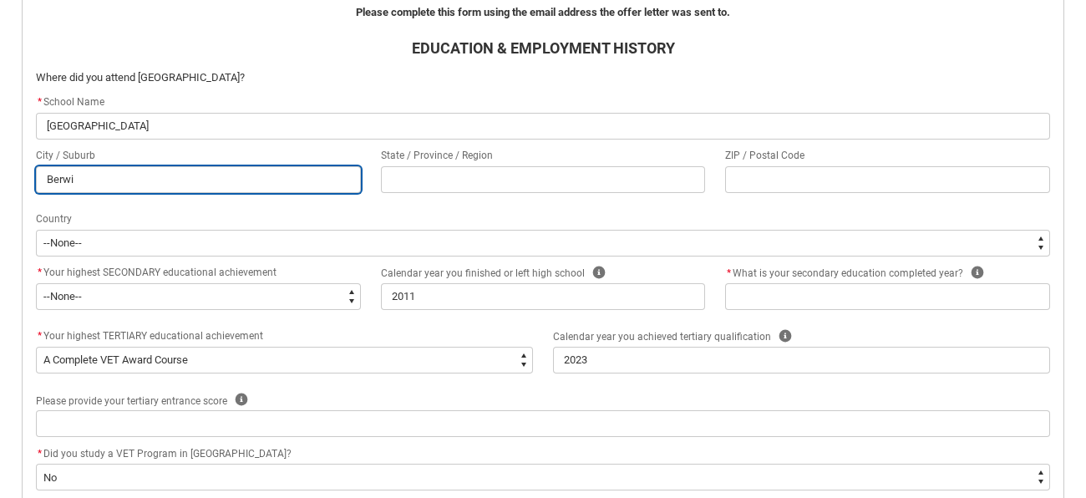
type lightning-primitive-input-simple "Berwic"
type input "Berwic"
type lightning-primitive-input-simple "Berwick"
type input "Berwick"
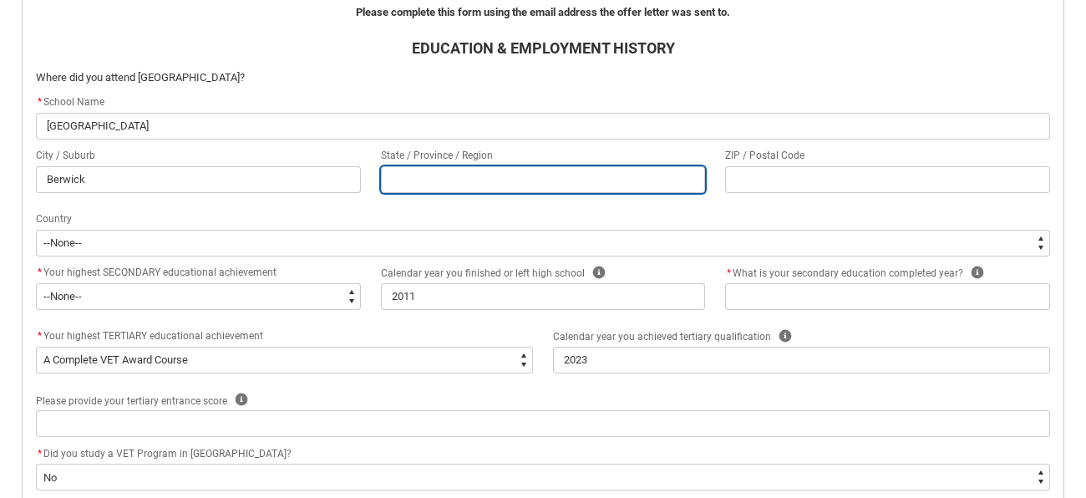
type lightning-primitive-input-simple "V"
type input "V"
type lightning-primitive-input-simple "VI"
type input "VI"
type lightning-primitive-input-simple "VIC"
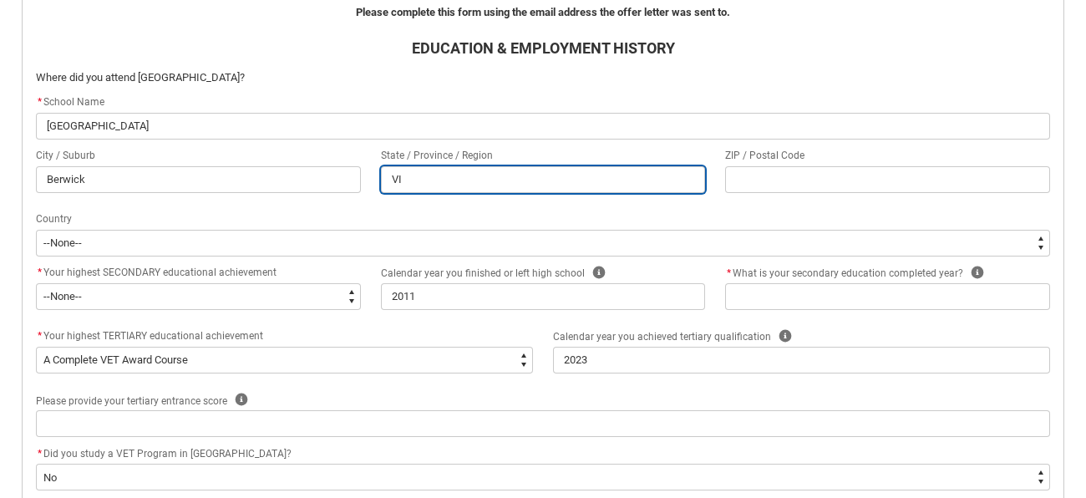
type input "VIC"
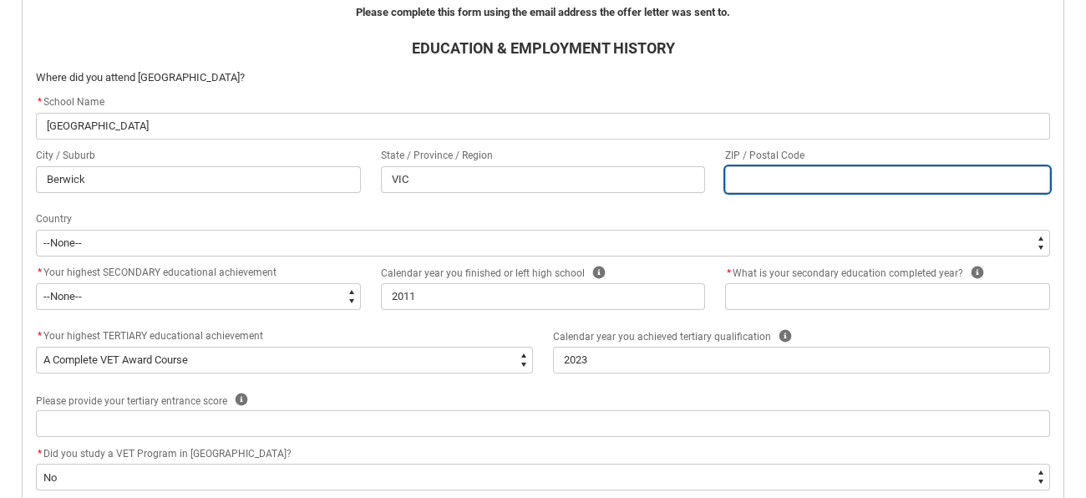
type lightning-primitive-input-simple "3"
type input "3"
type lightning-primitive-input-simple "38"
type input "38"
type lightning-primitive-input-simple "380"
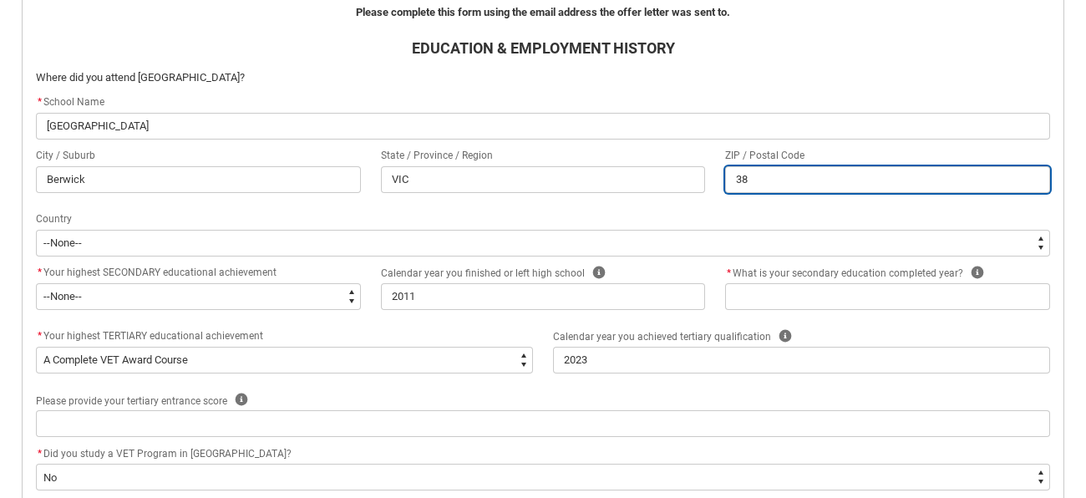
type input "380"
type lightning-primitive-input-simple "3806"
type input "3806"
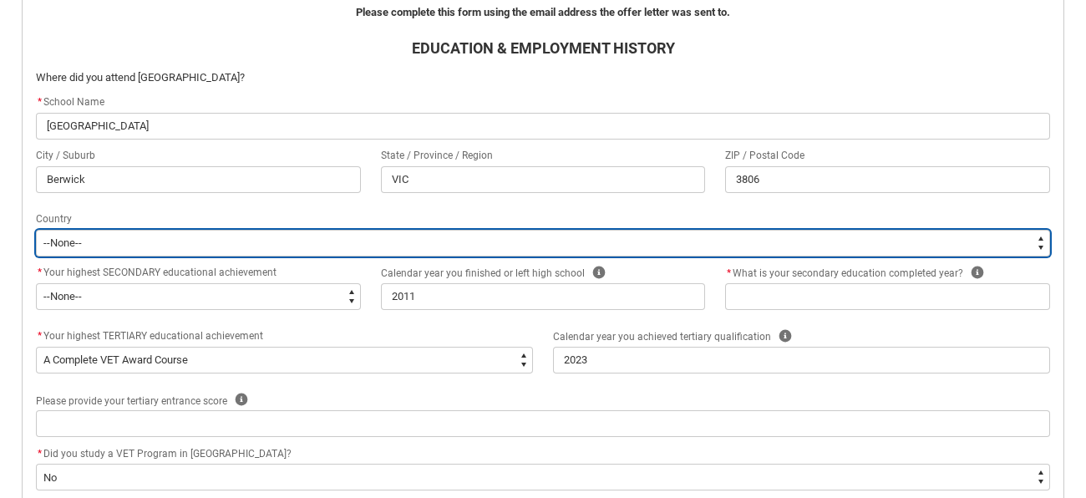
type lightning-select "CountryOptions.[GEOGRAPHIC_DATA]"
select select "CountryOptions.[GEOGRAPHIC_DATA]"
type lightning-select "CountryOptions.[GEOGRAPHIC_DATA]"
select select "CountryOptions.[GEOGRAPHIC_DATA]"
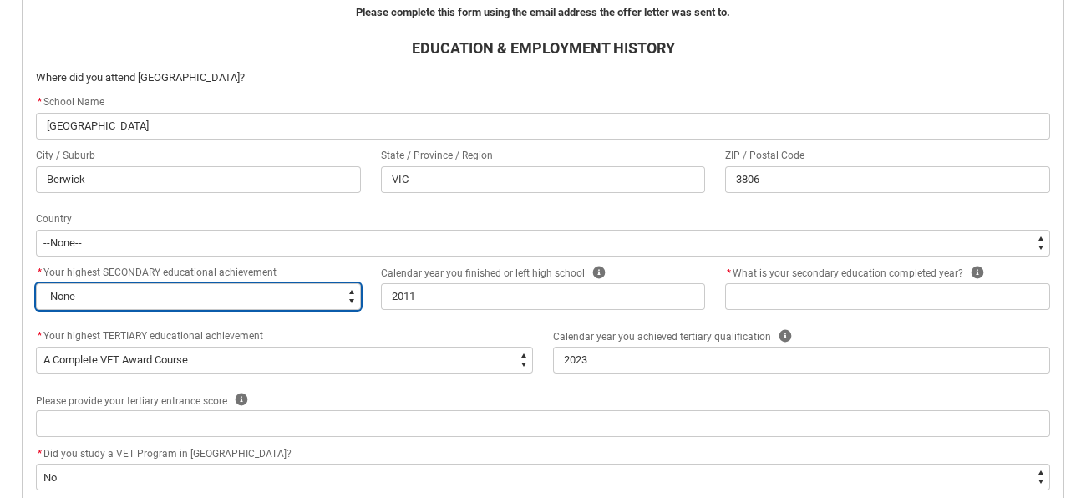
click at [332, 283] on select "--None-- Did not go to school Year 8 or below Year 9 or equivalent Completed Ye…" at bounding box center [198, 296] width 325 height 27
type lightning-select "HighestSchoolLevel_12"
click at [36, 283] on select "--None-- Did not go to school Year 8 or below Year 9 or equivalent Completed Ye…" at bounding box center [198, 296] width 325 height 27
select select "HighestSchoolLevel_12"
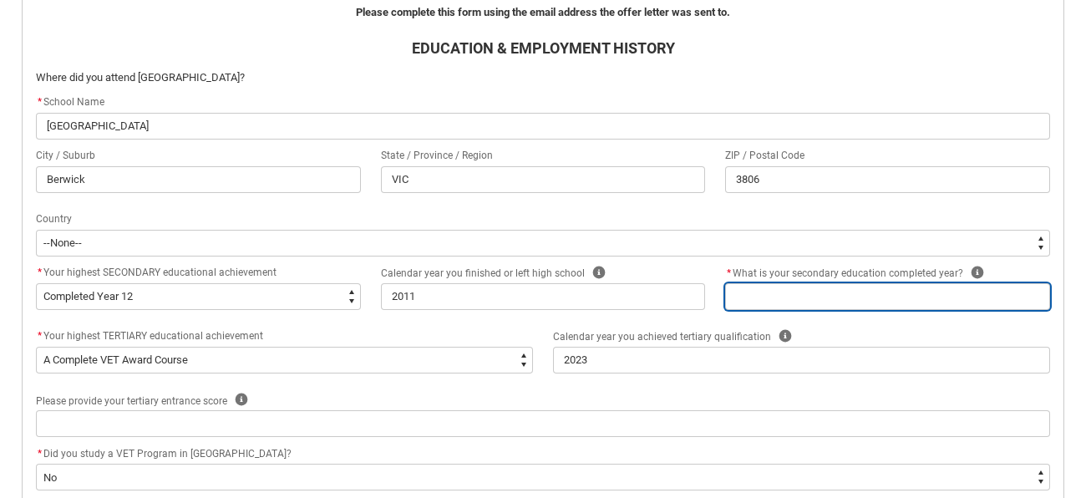
click at [781, 300] on input "REDU_Acceptance_Declaration flow" at bounding box center [887, 296] width 325 height 27
type lightning-primitive-input-simple "2"
type input "2"
type lightning-primitive-input-simple "20"
type input "20"
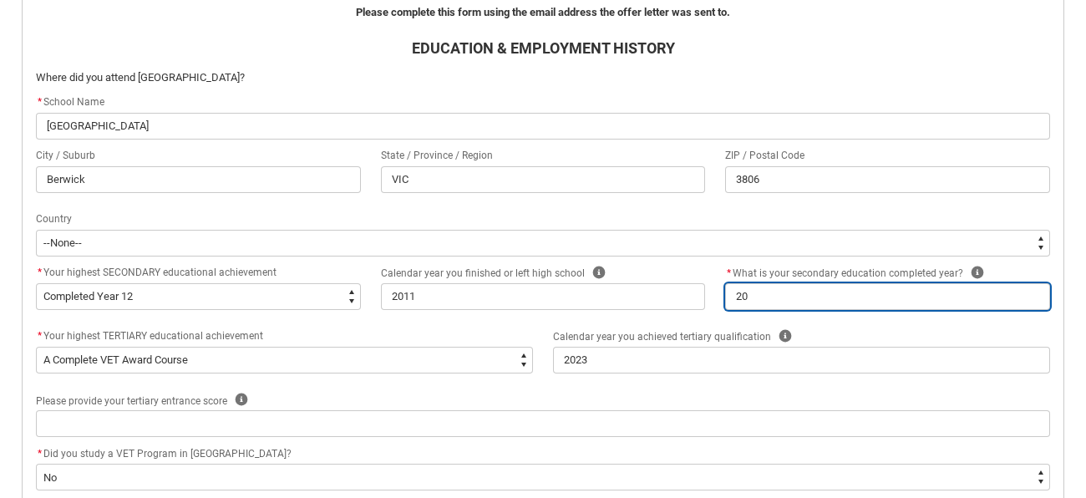
type lightning-primitive-input-simple "202"
type input "202"
type lightning-primitive-input-simple "2021"
type input "2021"
type lightning-primitive-input-simple "20211"
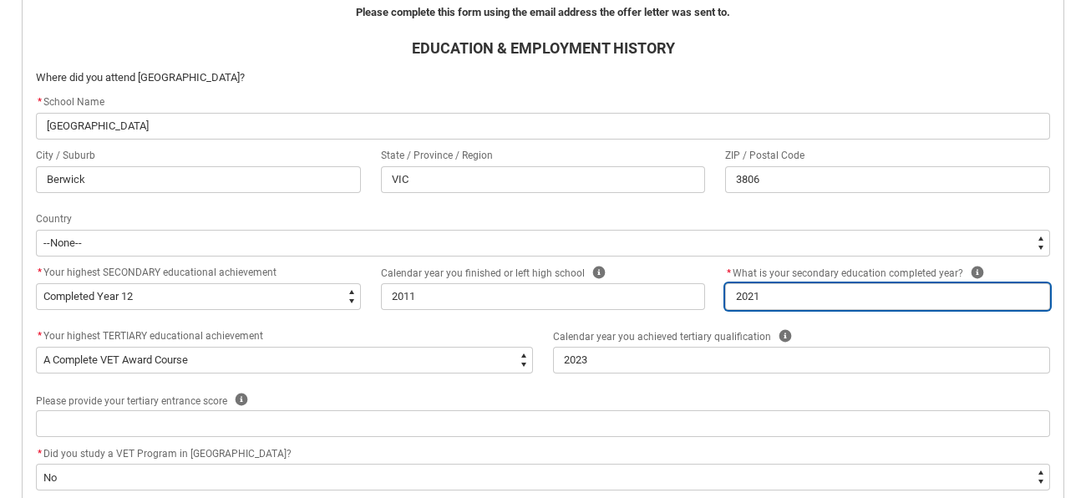
type input "20211"
type lightning-primitive-input-simple "2021"
type input "2021"
type lightning-primitive-input-simple "202"
type input "202"
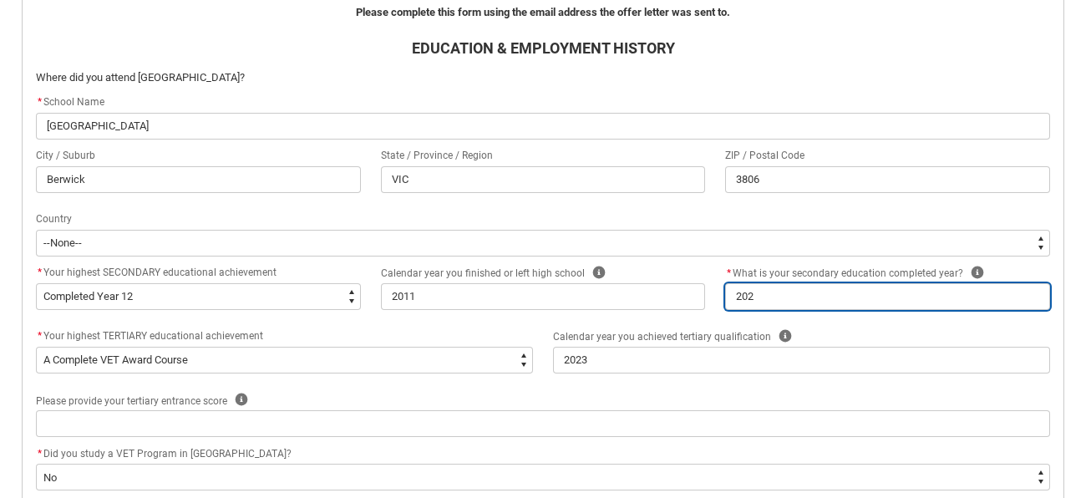
type lightning-primitive-input-simple "20"
type input "20"
type lightning-primitive-input-simple "201"
type input "201"
type lightning-primitive-input-simple "2011"
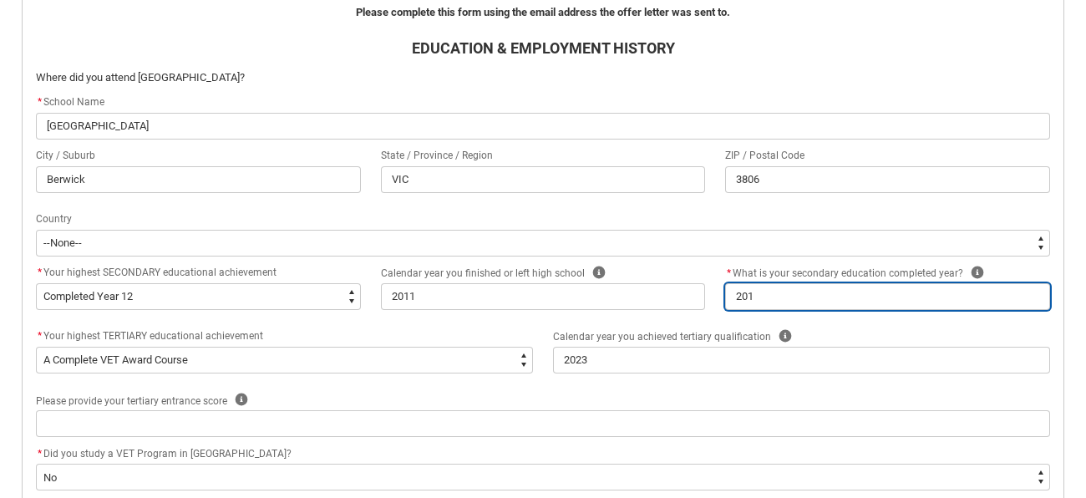
type input "2011"
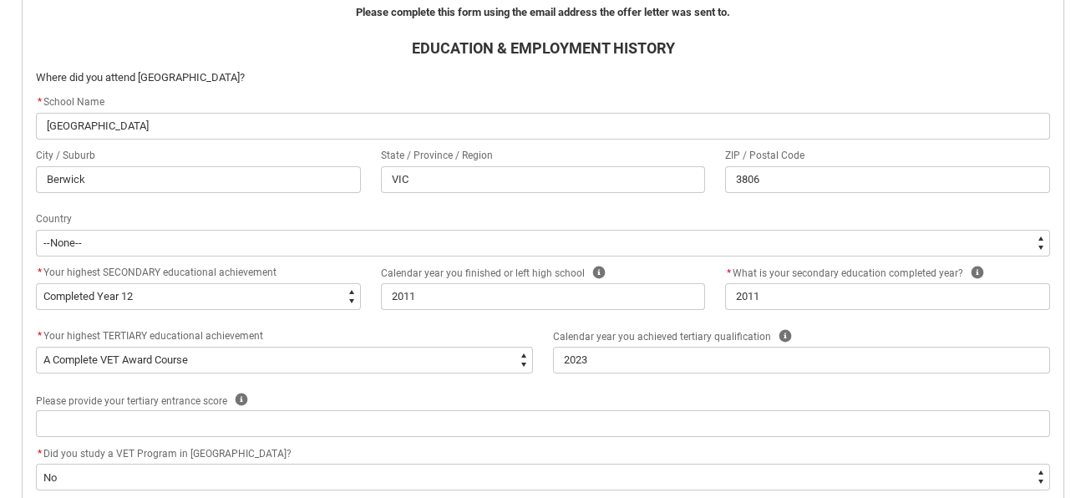
click at [440, 343] on div "* Your highest TERTIARY educational achievement" at bounding box center [284, 337] width 497 height 20
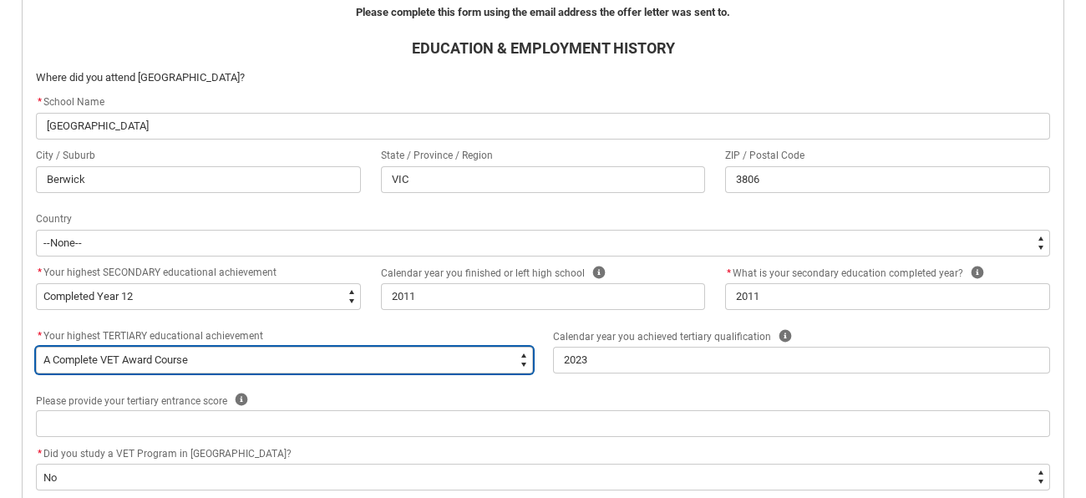
click at [445, 350] on select "--None-- A Complete Final Year of Secondary Education at School A Complete VET …" at bounding box center [284, 360] width 497 height 27
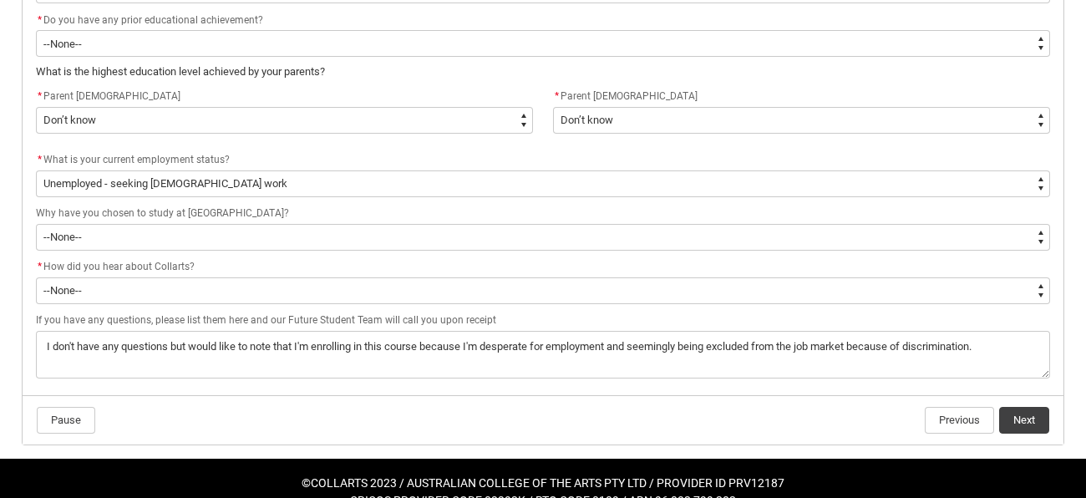
scroll to position [1009, 0]
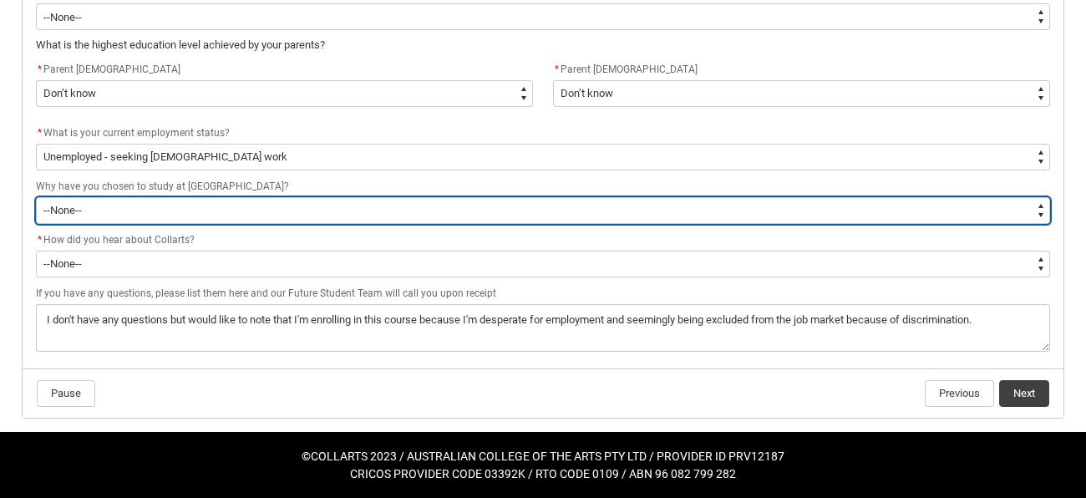
click at [565, 197] on select "--None-- To get a job To develop my existing business To start my own business …" at bounding box center [543, 210] width 1015 height 27
type lightning-select "StudyReason_Options.01"
click at [36, 197] on select "--None-- To get a job To develop my existing business To start my own business …" at bounding box center [543, 210] width 1015 height 27
select select "StudyReason_Options.01"
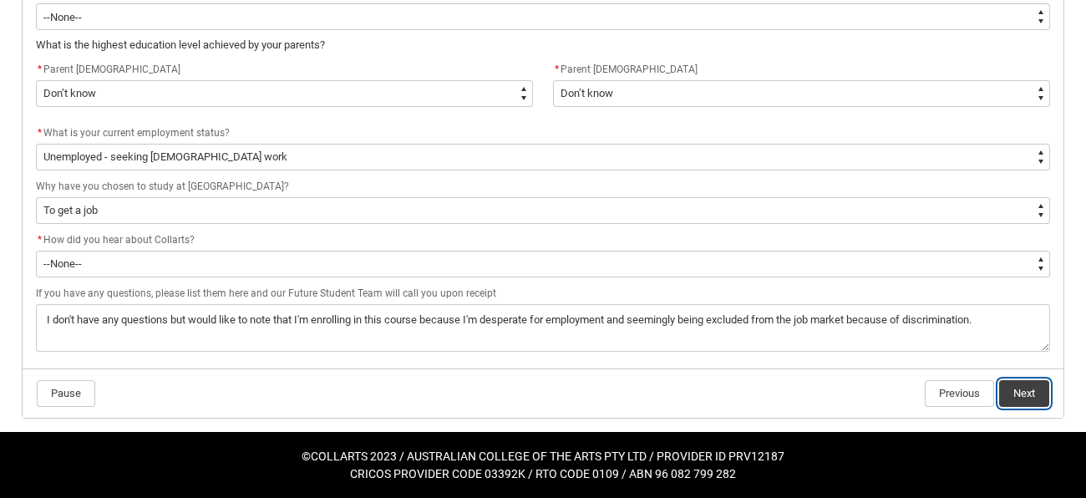
click at [1036, 388] on button "Next" at bounding box center [1025, 393] width 50 height 27
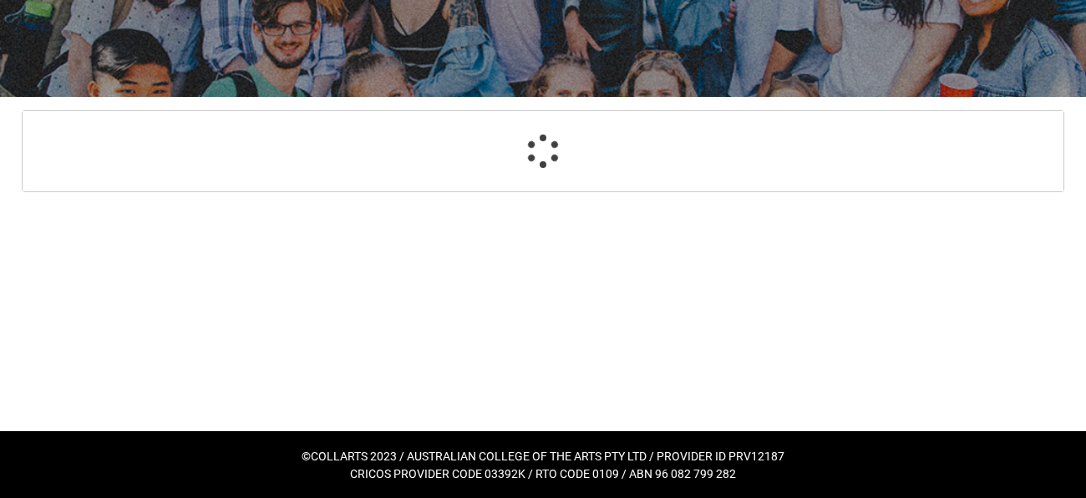
select select "CountryOptions.[GEOGRAPHIC_DATA]"
select select "HighestSchoolLevel_12"
select select "TertiaryEducation_Options.A Complete VET Award Course"
select select "Choice_No"
select select "ParentEducationLevel_Options.49"
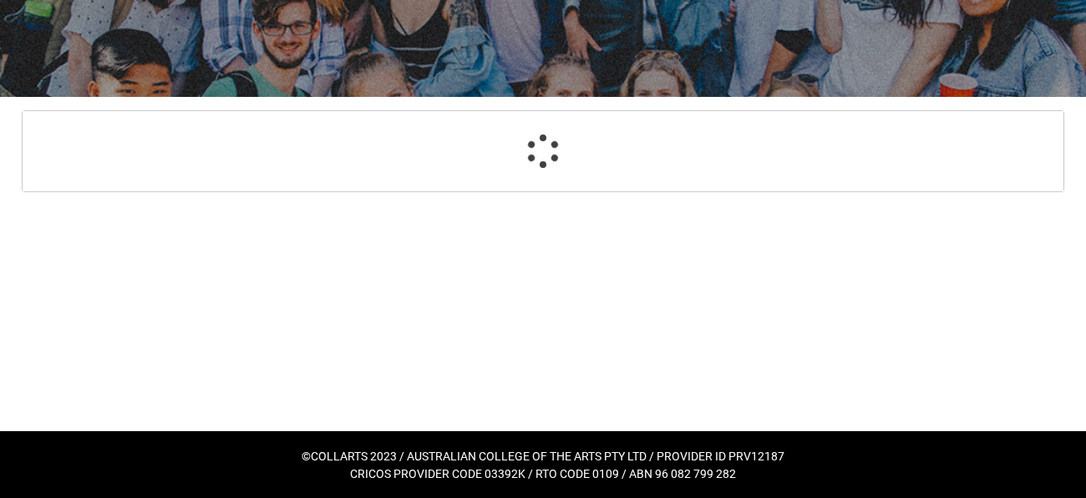
select select "ParentEducationLevel2_Options.49"
select select "EmploymentStatus_Options.06"
select select "StudyReason_Options.01"
select select "HeardCollarts_[DOMAIN_NAME] Search (Google)"
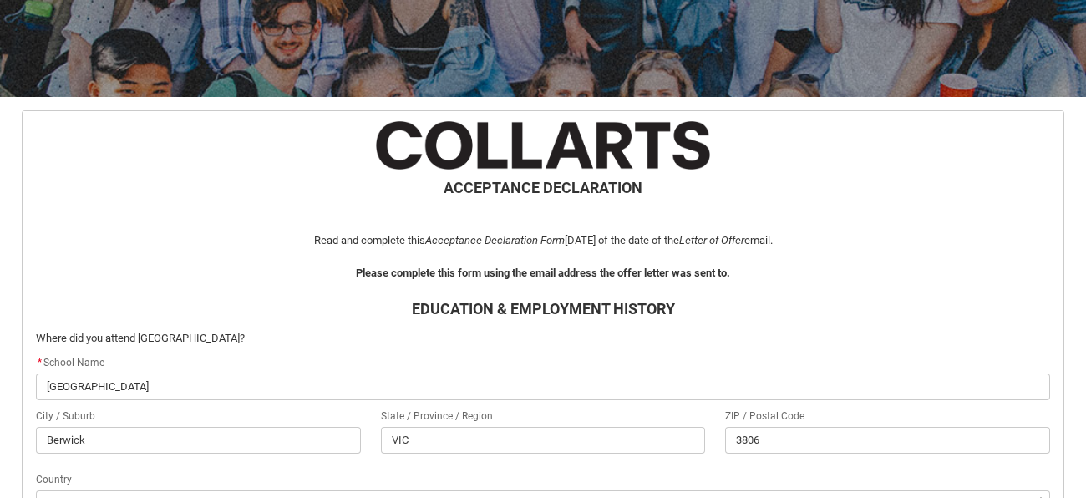
scroll to position [776, 0]
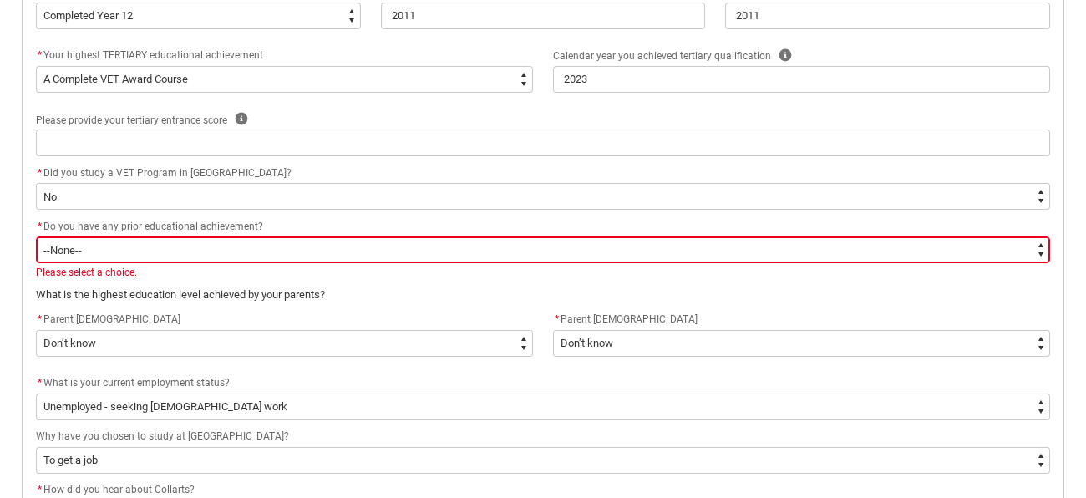
click at [608, 242] on select "--None-- Yes No" at bounding box center [543, 250] width 1015 height 27
type lightning-select "choice_N"
click at [36, 237] on select "--None-- Yes No" at bounding box center [543, 250] width 1015 height 27
select select "choice_N"
click at [603, 265] on div "Please select a choice." at bounding box center [543, 272] width 1015 height 15
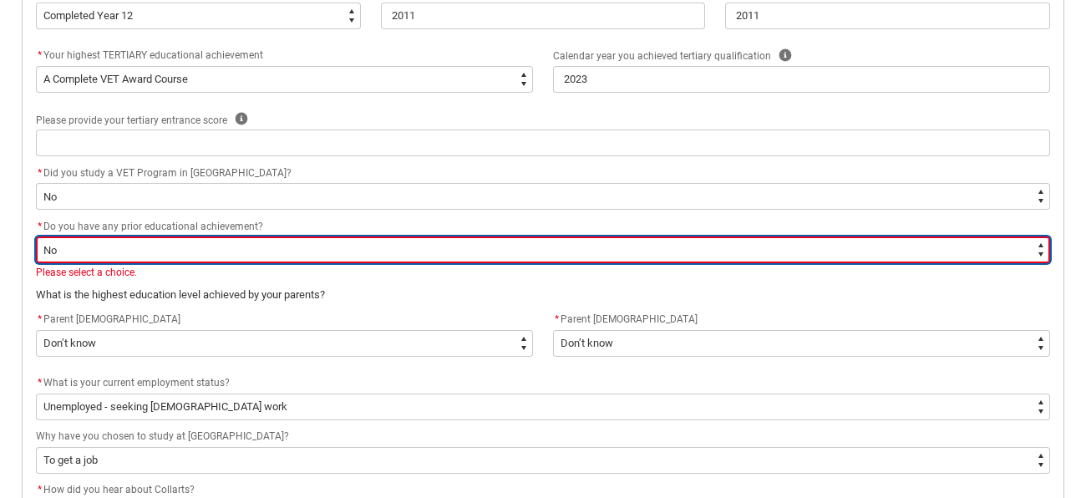
click at [599, 240] on select "--None-- Yes No" at bounding box center [543, 250] width 1015 height 27
click at [36, 237] on select "--None-- Yes No" at bounding box center [543, 250] width 1015 height 27
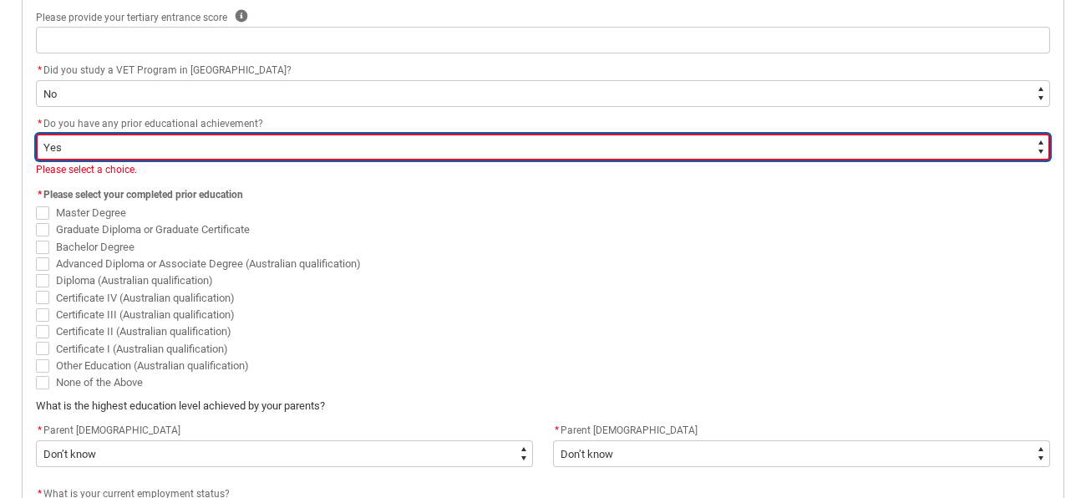
scroll to position [898, 0]
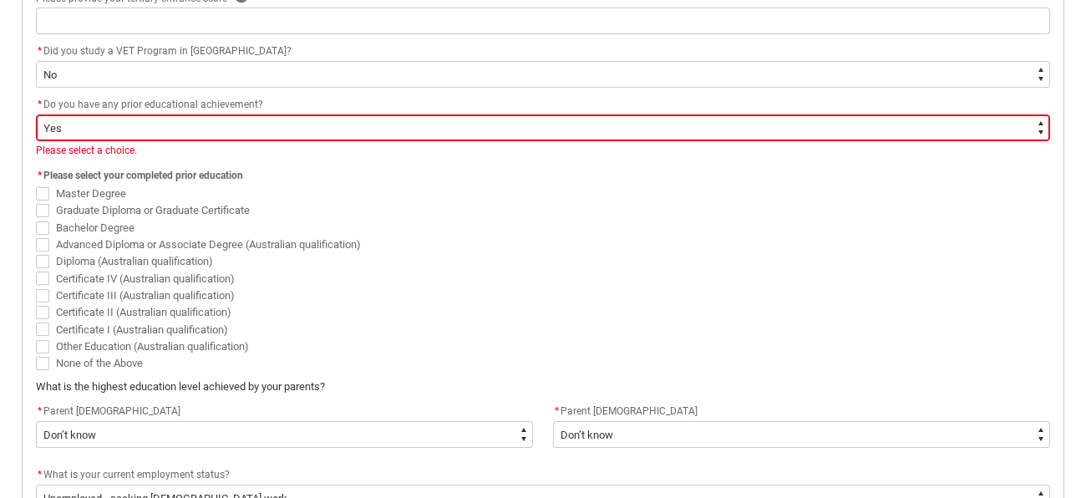
click at [42, 257] on span "REDU_Acceptance_Declaration flow" at bounding box center [42, 261] width 13 height 13
click at [36, 253] on input "Diploma (Australian qualification)" at bounding box center [35, 252] width 1 height 1
click at [42, 272] on span "REDU_Acceptance_Declaration flow" at bounding box center [42, 278] width 13 height 13
click at [36, 270] on input "Certificate IV (Australian qualification)" at bounding box center [35, 269] width 1 height 1
click at [43, 323] on span "REDU_Acceptance_Declaration flow" at bounding box center [42, 329] width 13 height 13
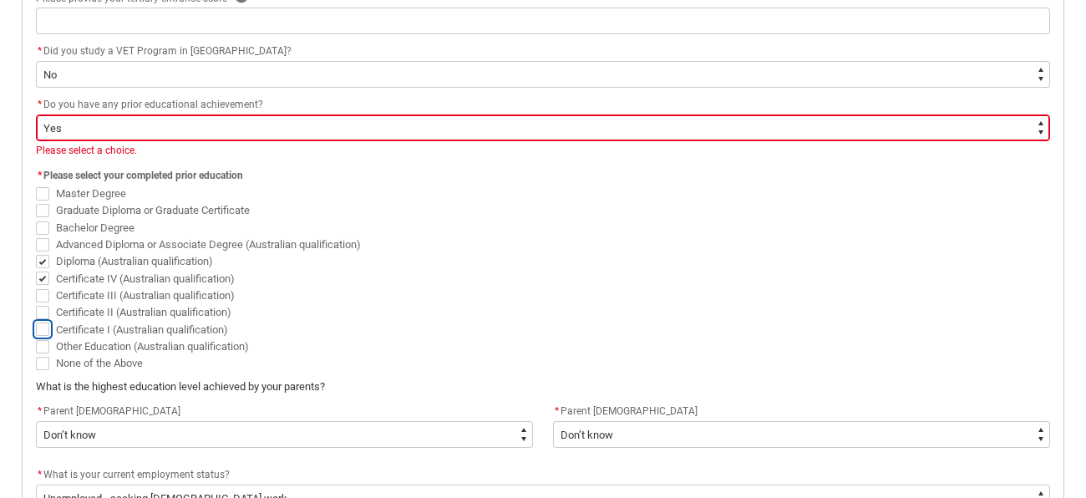
click at [36, 321] on input "Certificate I (Australian qualification)" at bounding box center [35, 320] width 1 height 1
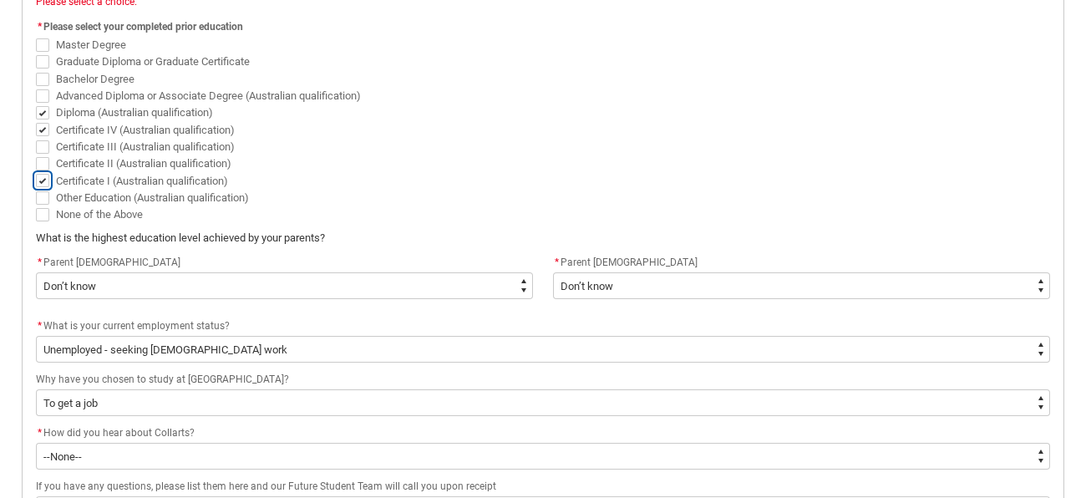
scroll to position [1233, 0]
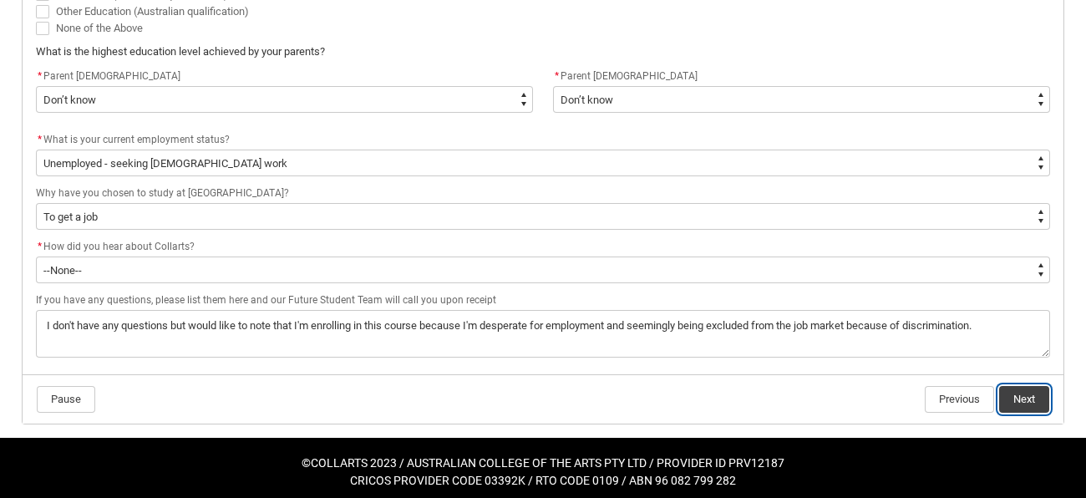
click at [1043, 397] on button "Next" at bounding box center [1025, 399] width 50 height 27
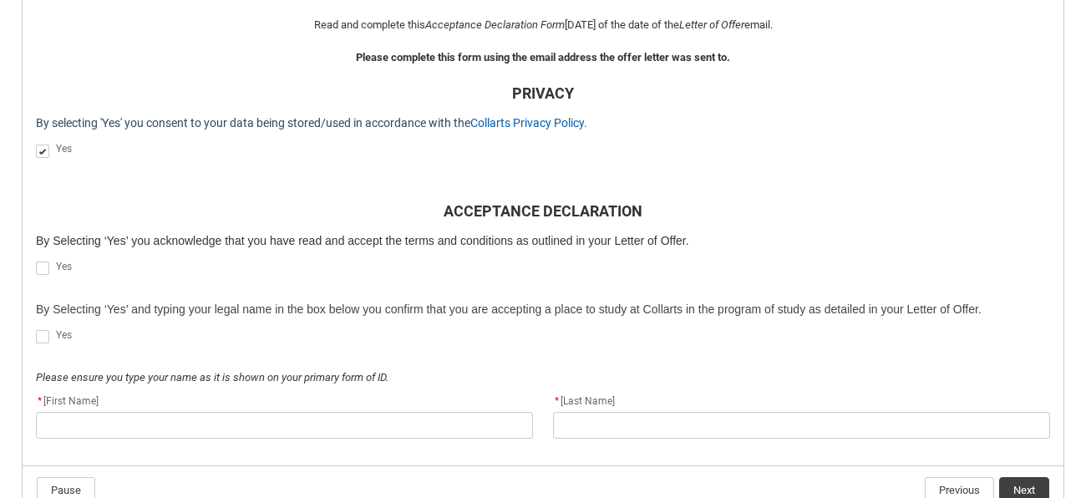
scroll to position [471, 0]
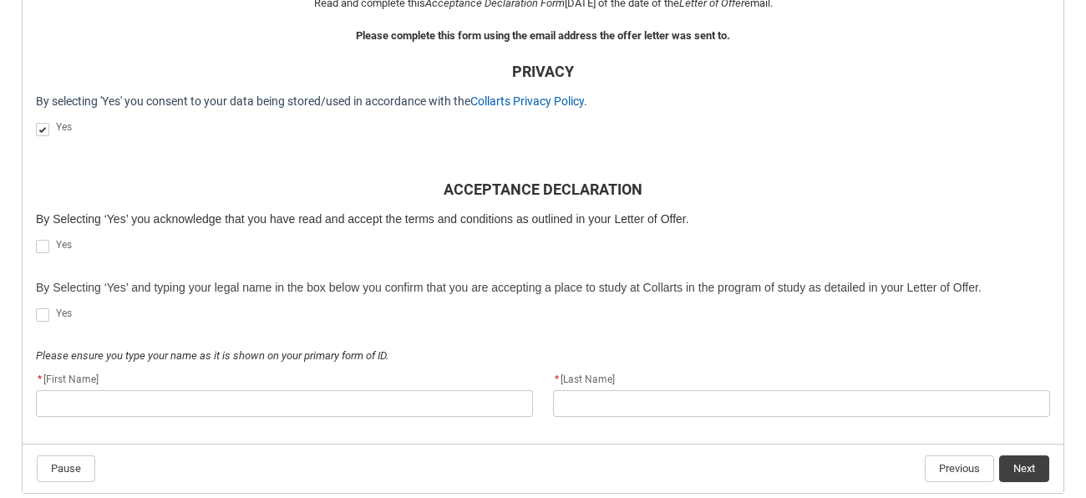
click at [40, 244] on span "REDU_Acceptance_Declaration flow" at bounding box center [42, 246] width 13 height 13
click at [36, 238] on input "REDU_Acceptance_Declaration flow" at bounding box center [35, 237] width 1 height 1
click at [46, 313] on span "REDU_Acceptance_Declaration flow" at bounding box center [42, 314] width 13 height 13
click at [36, 307] on input "REDU_Acceptance_Declaration flow" at bounding box center [35, 306] width 1 height 1
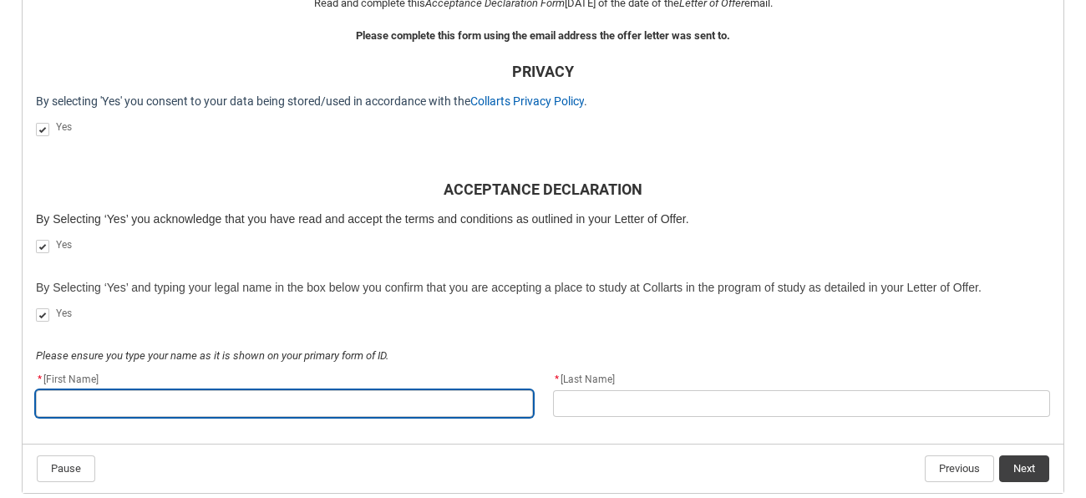
click at [79, 400] on input "REDU_Acceptance_Declaration flow" at bounding box center [284, 403] width 497 height 27
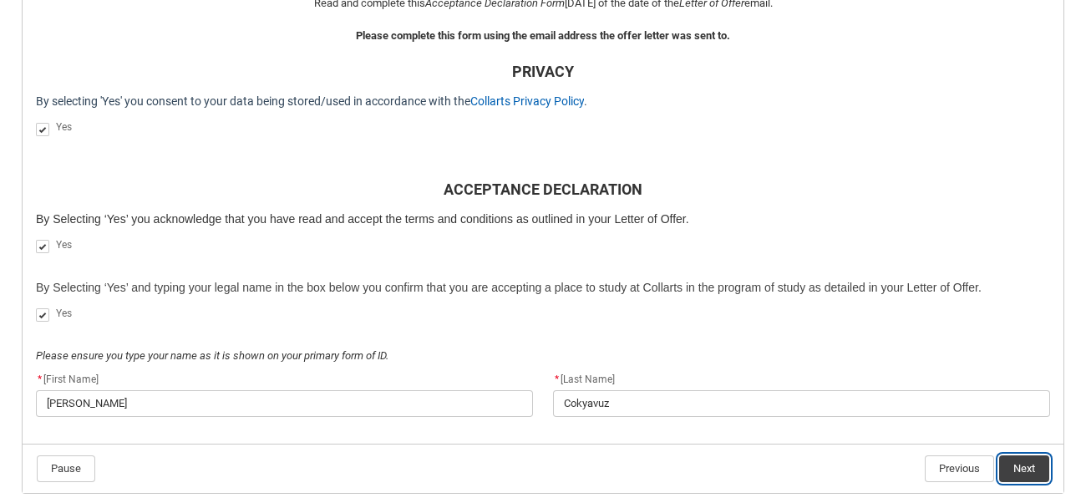
click at [1003, 477] on button "Next" at bounding box center [1025, 468] width 50 height 27
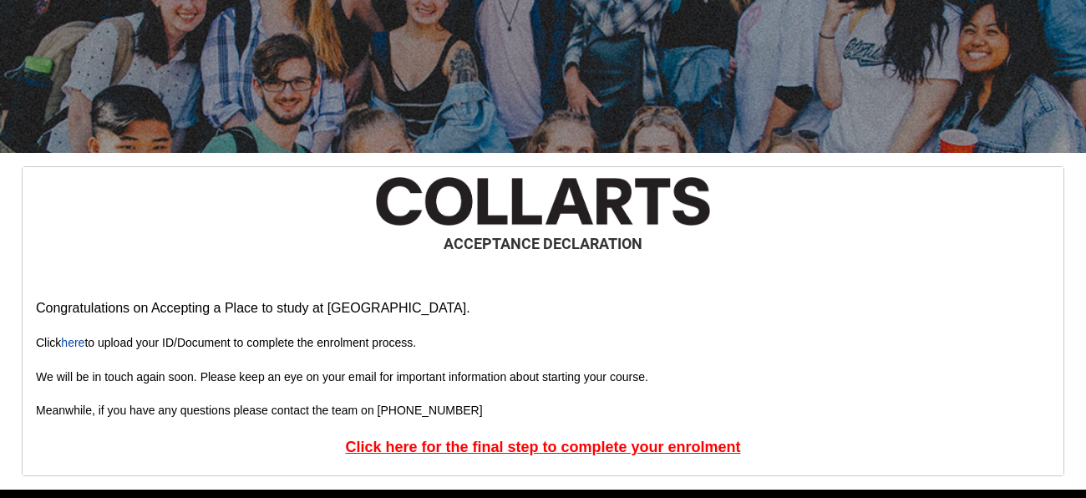
scroll to position [237, 0]
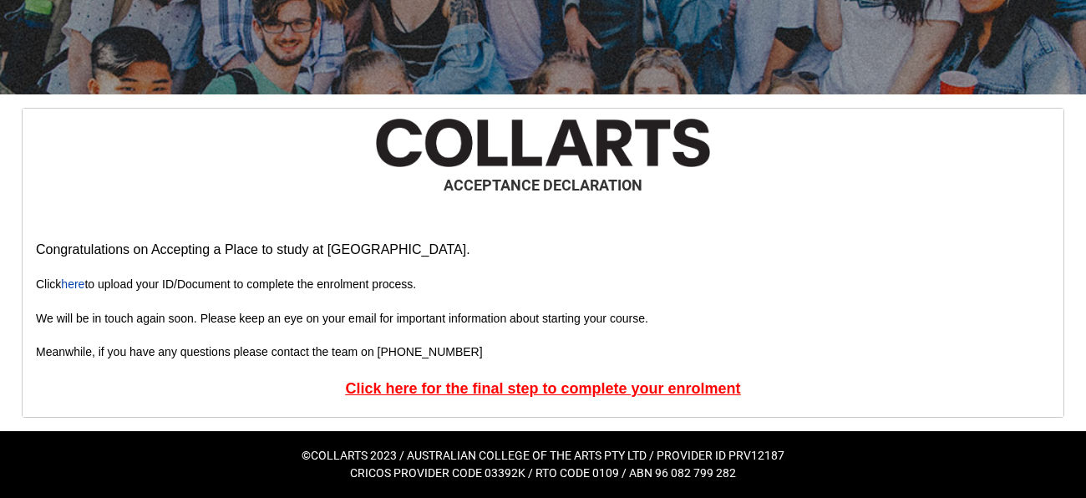
click at [620, 393] on u "Click here for the final step to complete your enrolment" at bounding box center [542, 388] width 395 height 17
